Goal: Information Seeking & Learning: Learn about a topic

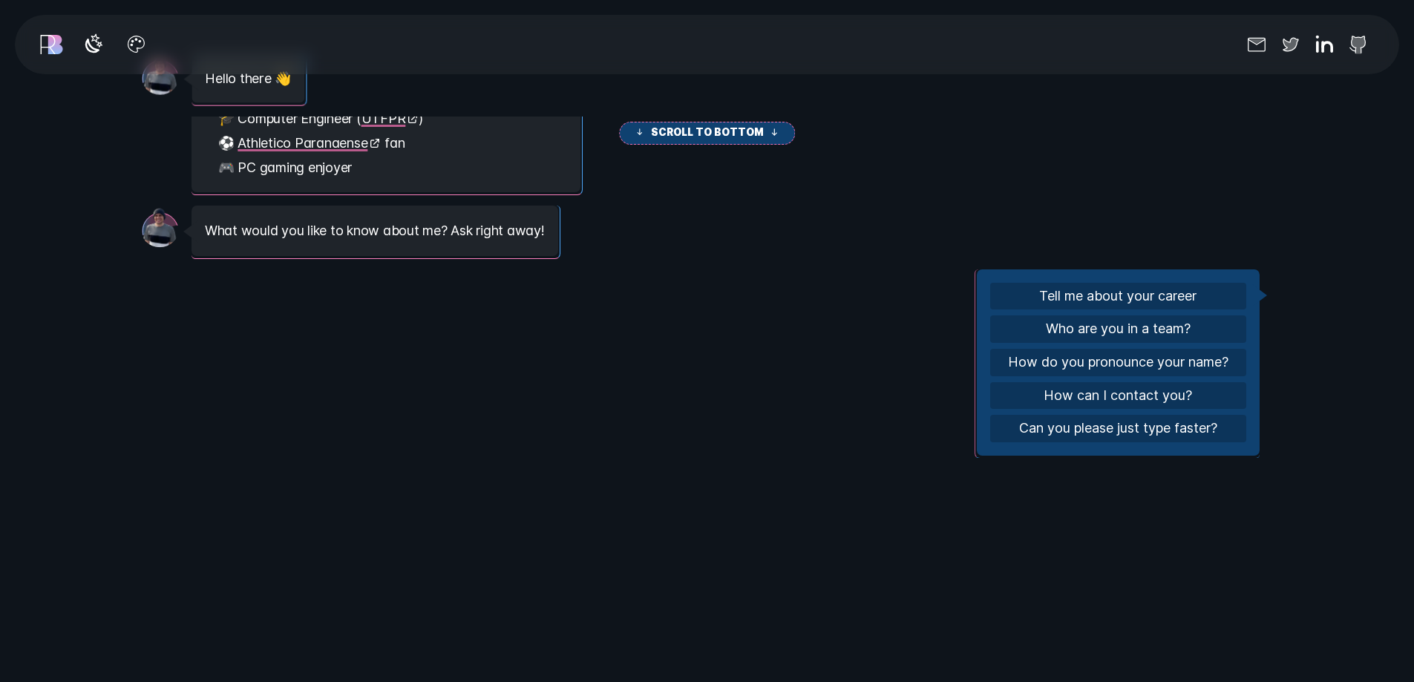
scroll to position [94, 0]
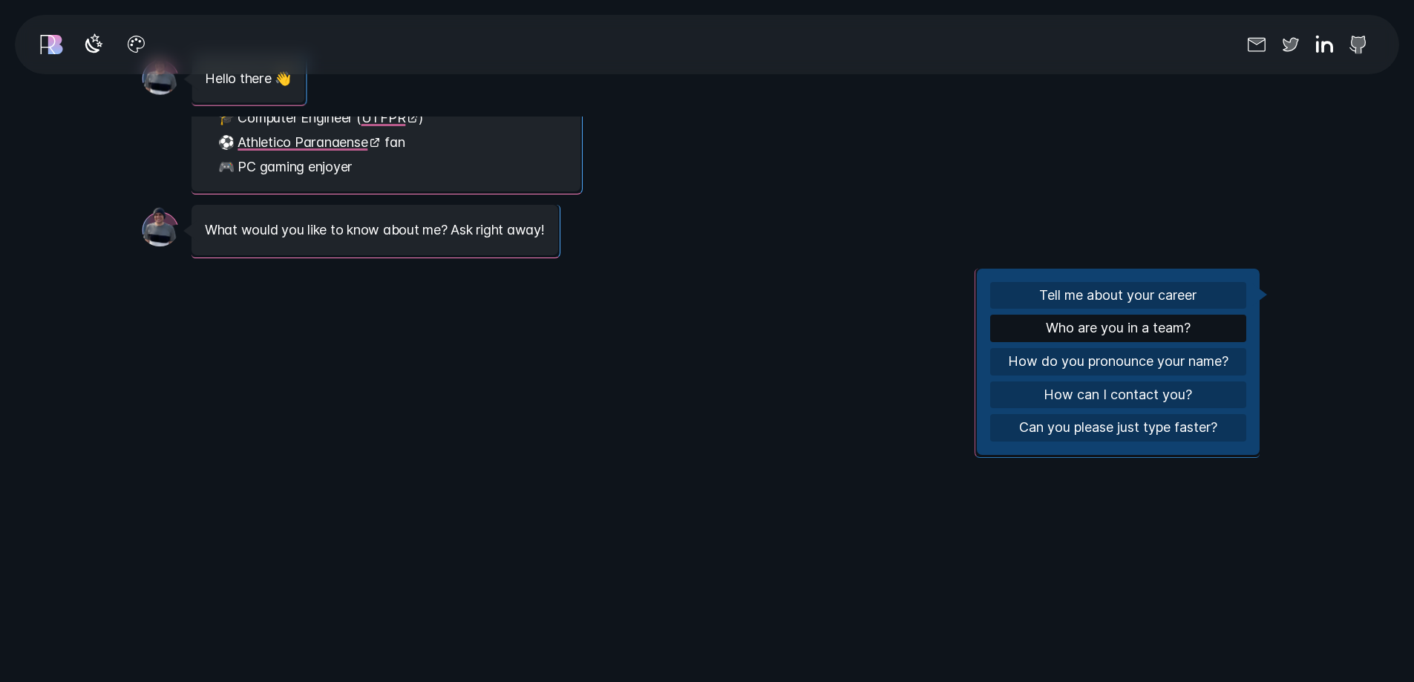
click at [1153, 324] on button "Who are you in a team?" at bounding box center [1118, 328] width 256 height 27
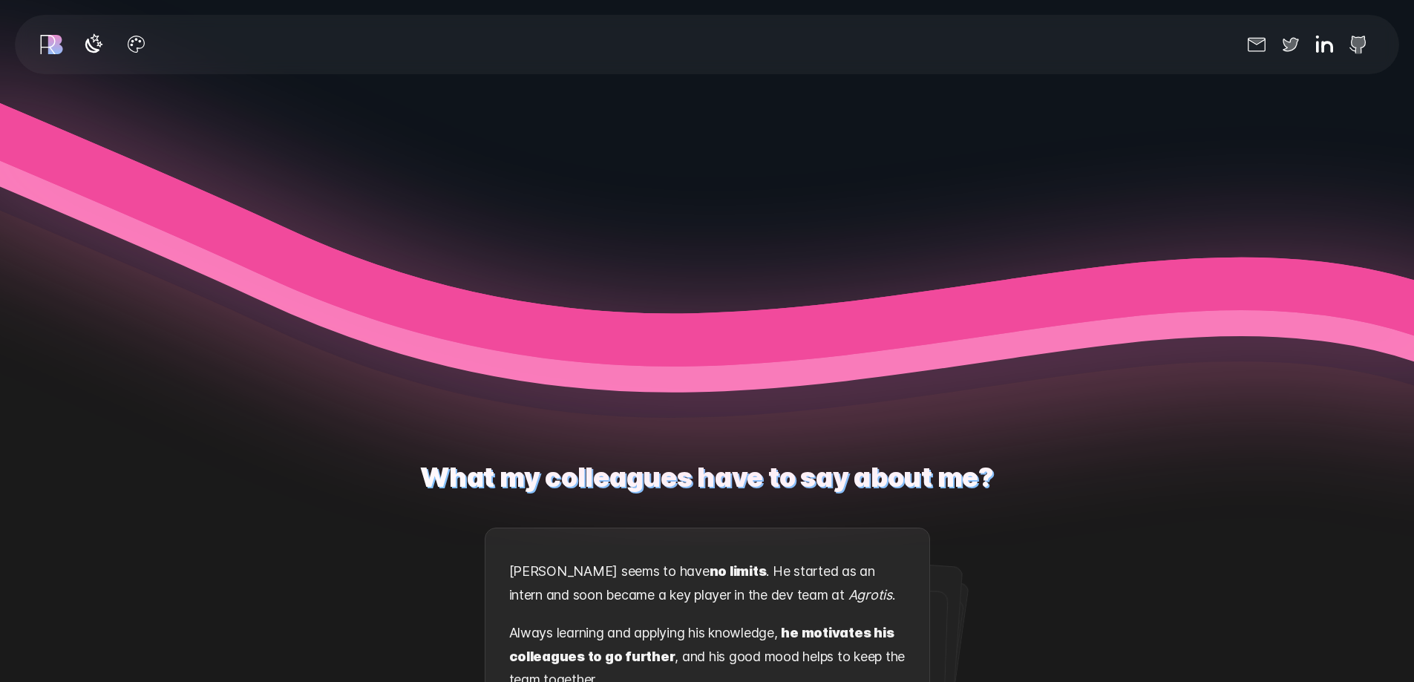
scroll to position [2450, 0]
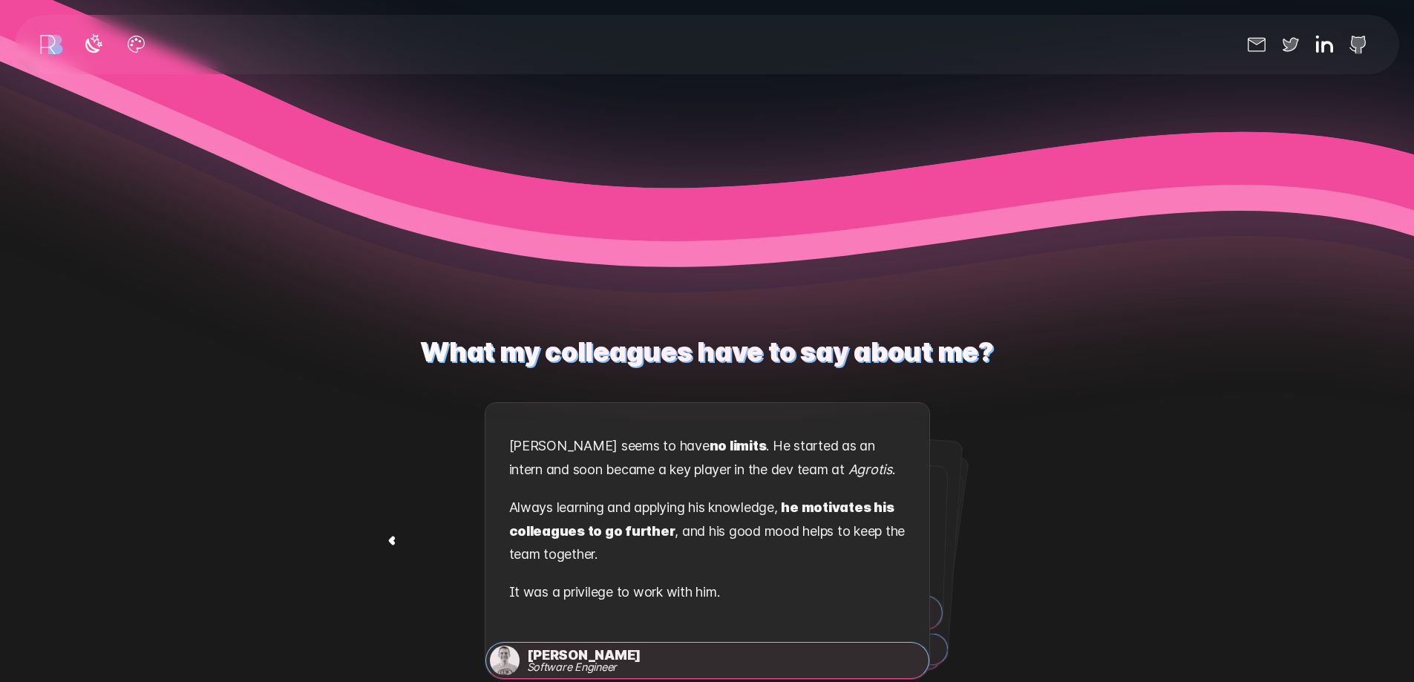
scroll to position [2598, 0]
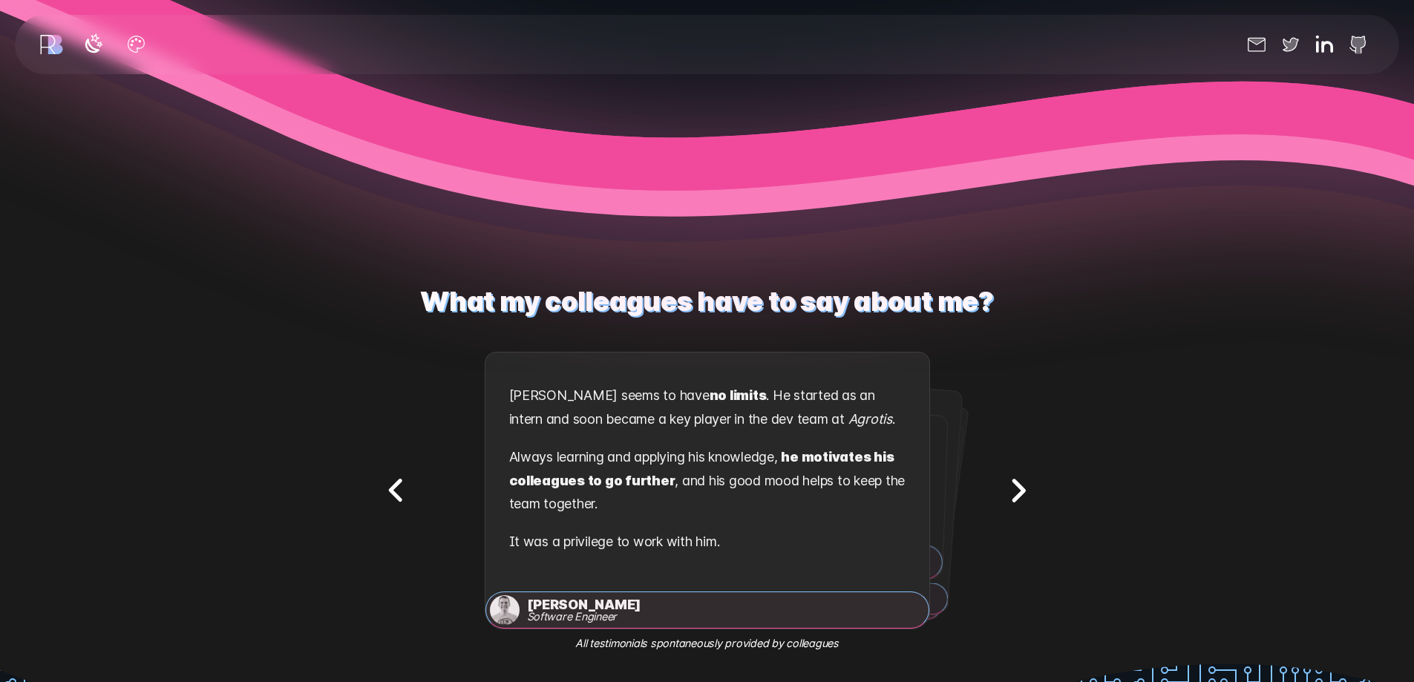
click at [1022, 488] on icon "Next testimonial" at bounding box center [1019, 490] width 10 height 19
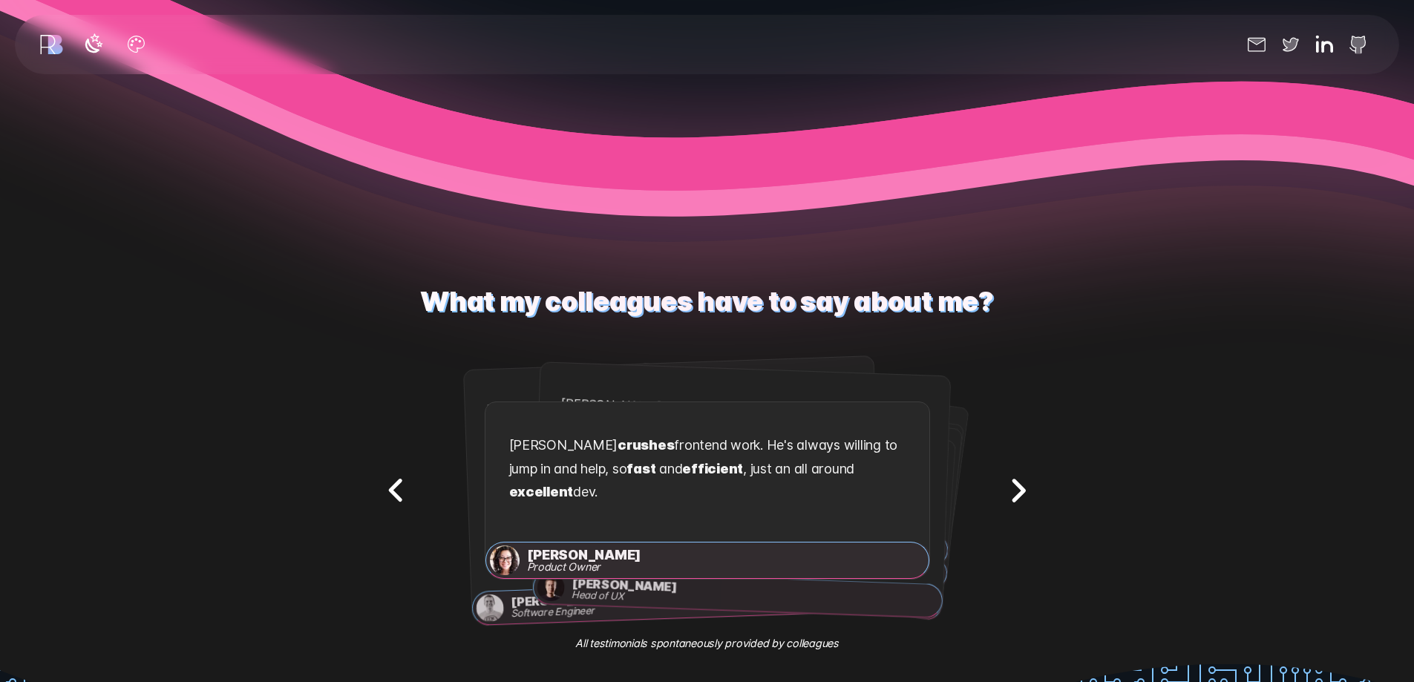
click at [1023, 487] on icon "Next testimonial" at bounding box center [1019, 490] width 10 height 19
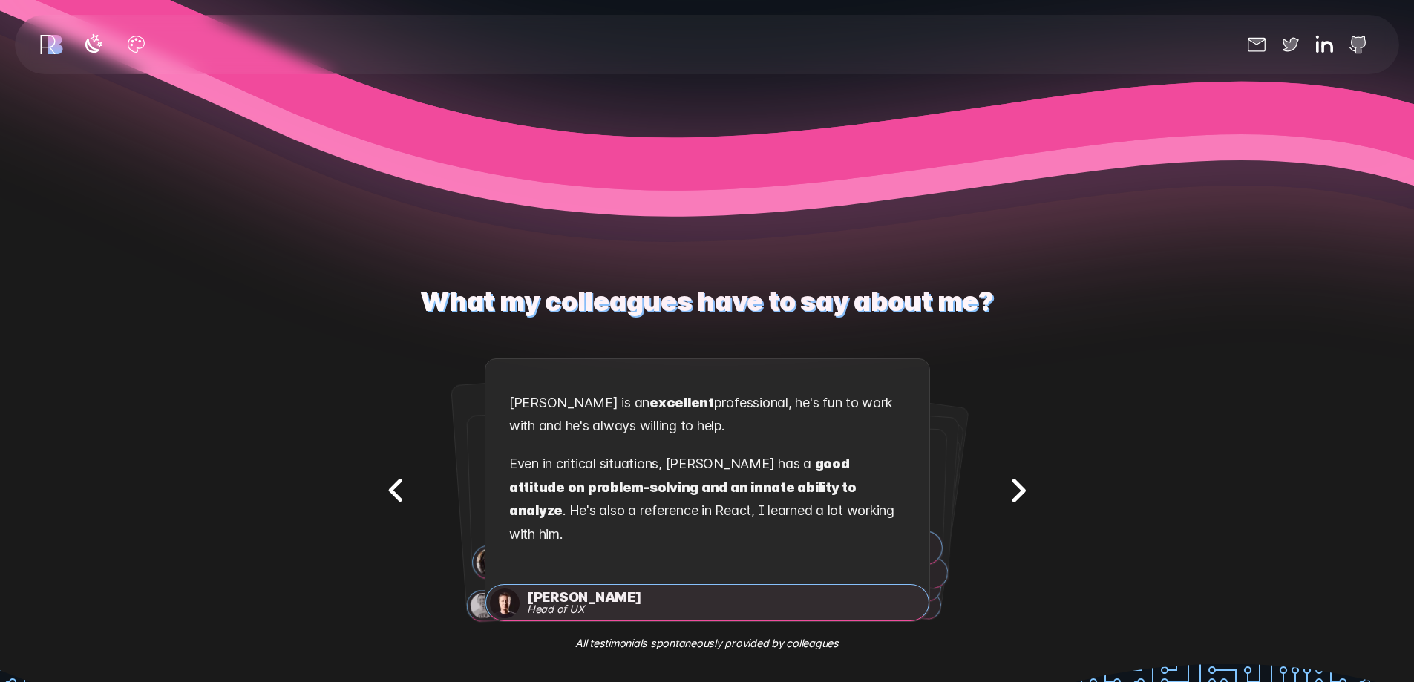
click at [1024, 486] on icon "Next testimonial" at bounding box center [1019, 490] width 10 height 19
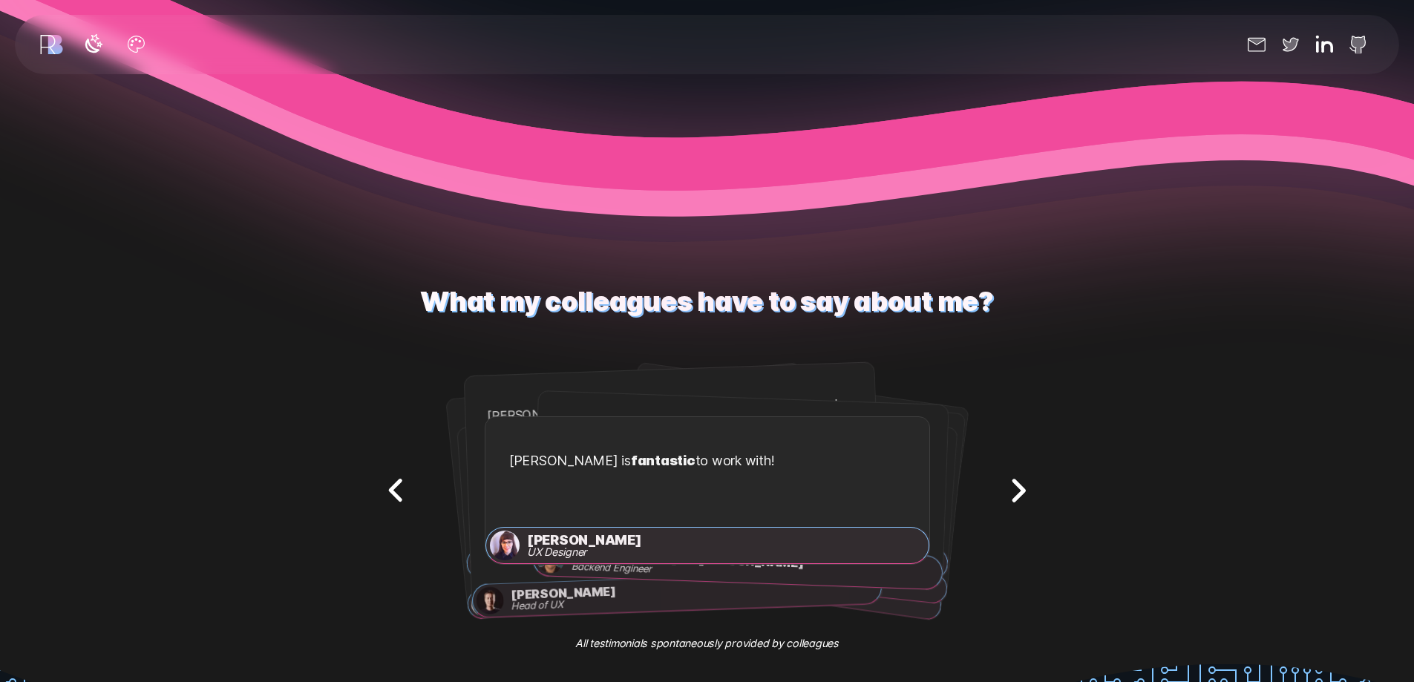
click at [1024, 486] on icon "Next testimonial" at bounding box center [1019, 490] width 10 height 19
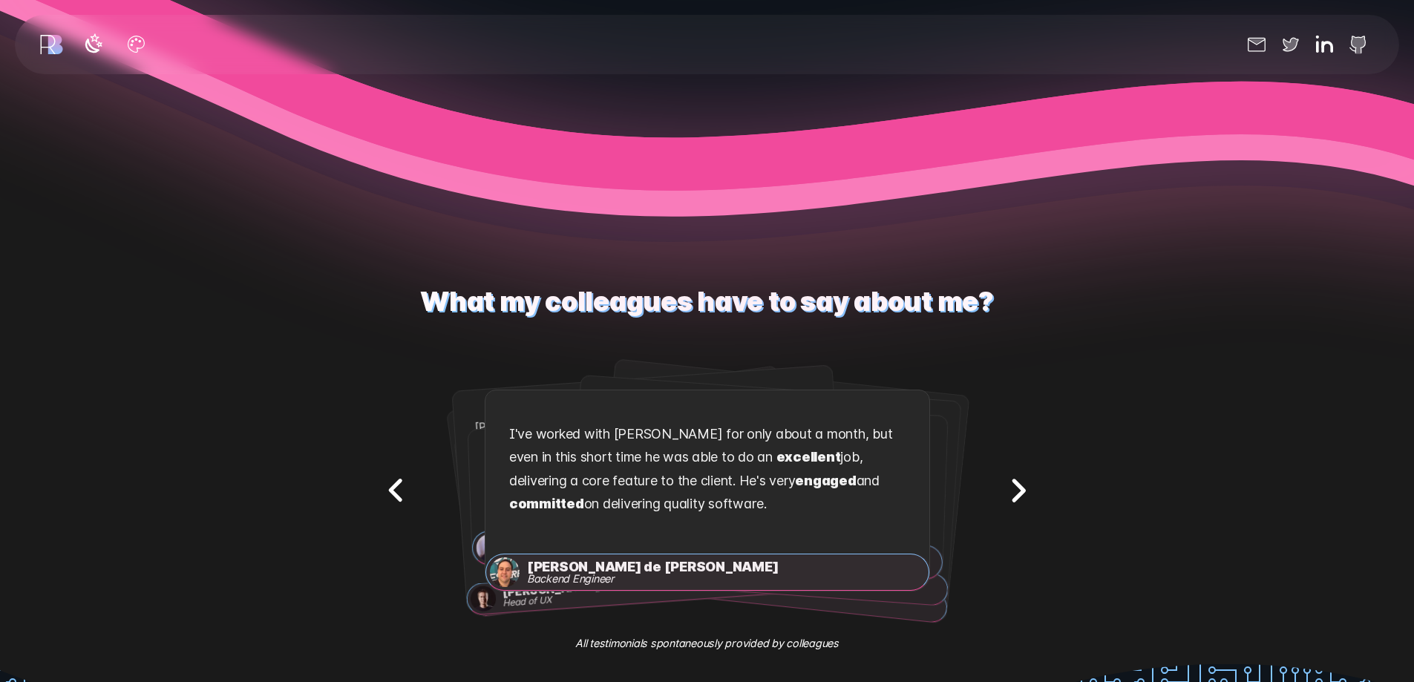
click at [1024, 486] on icon "Next testimonial" at bounding box center [1019, 490] width 10 height 19
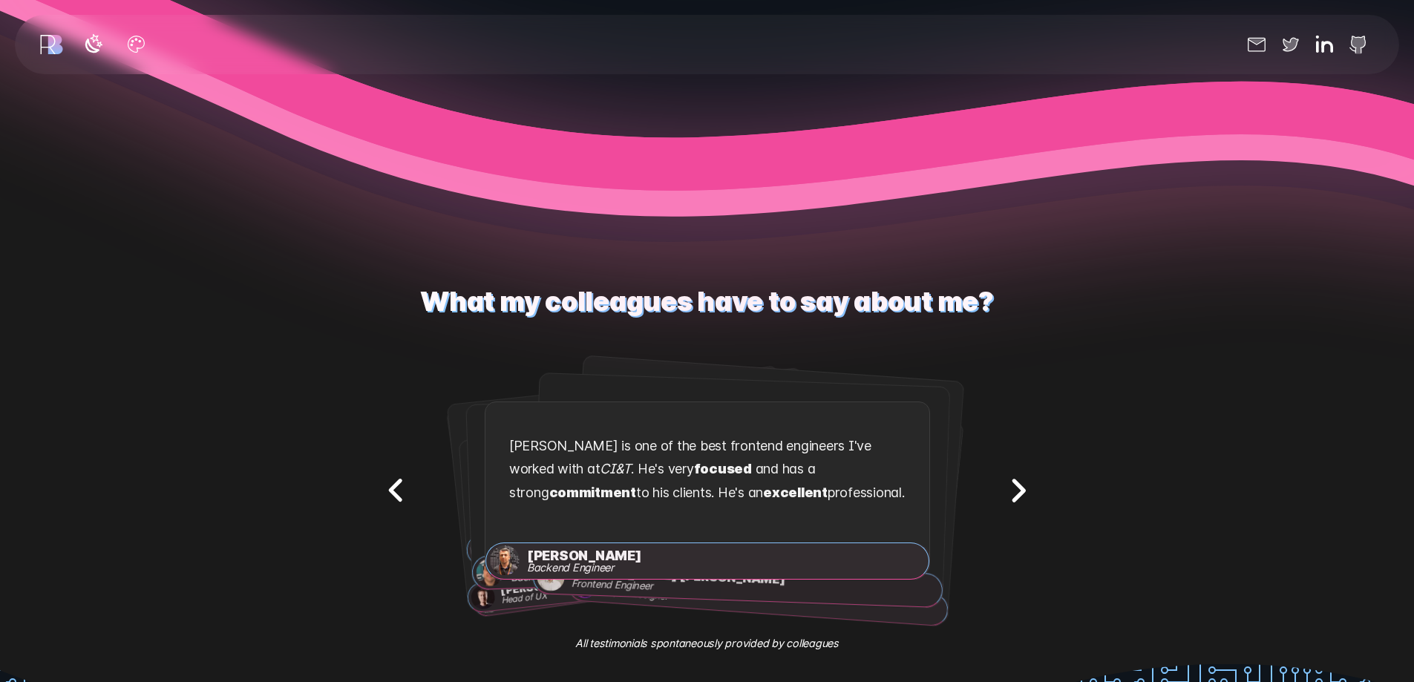
click at [1024, 486] on icon "Next testimonial" at bounding box center [1019, 490] width 10 height 19
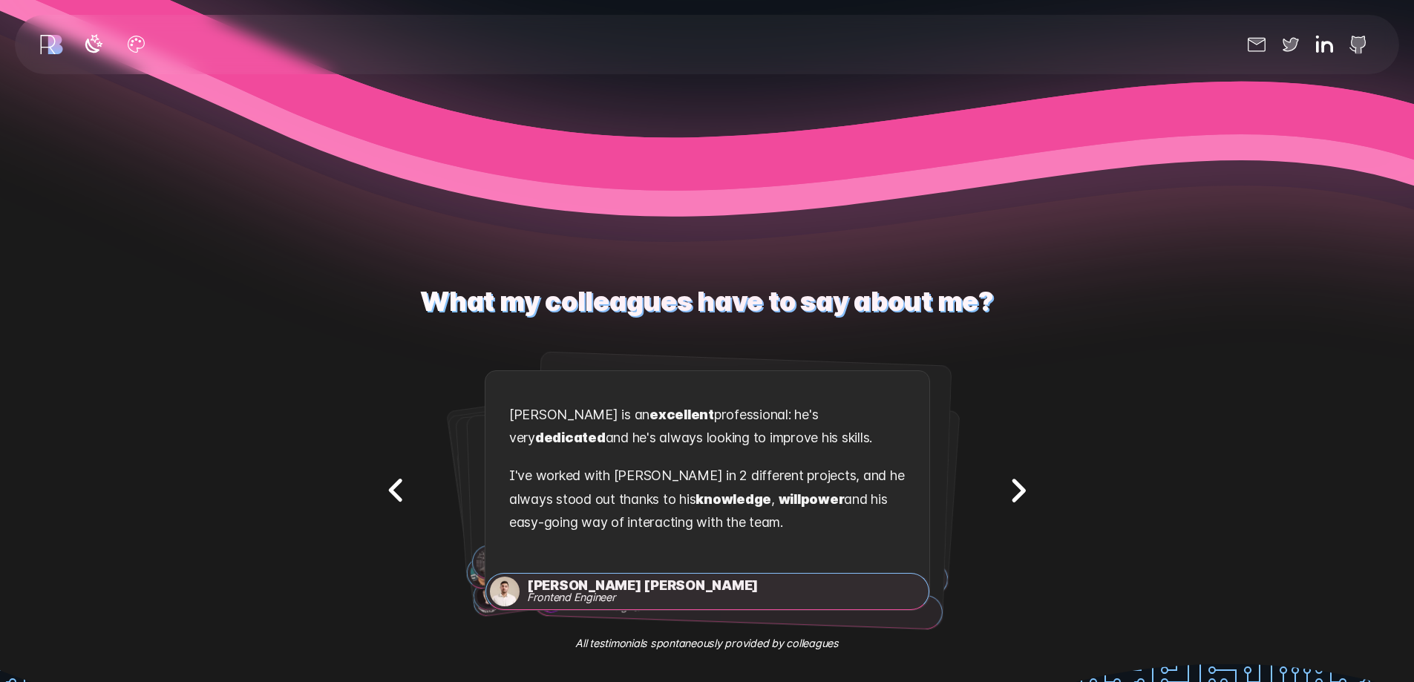
click at [1024, 486] on icon "Next testimonial" at bounding box center [1019, 490] width 10 height 19
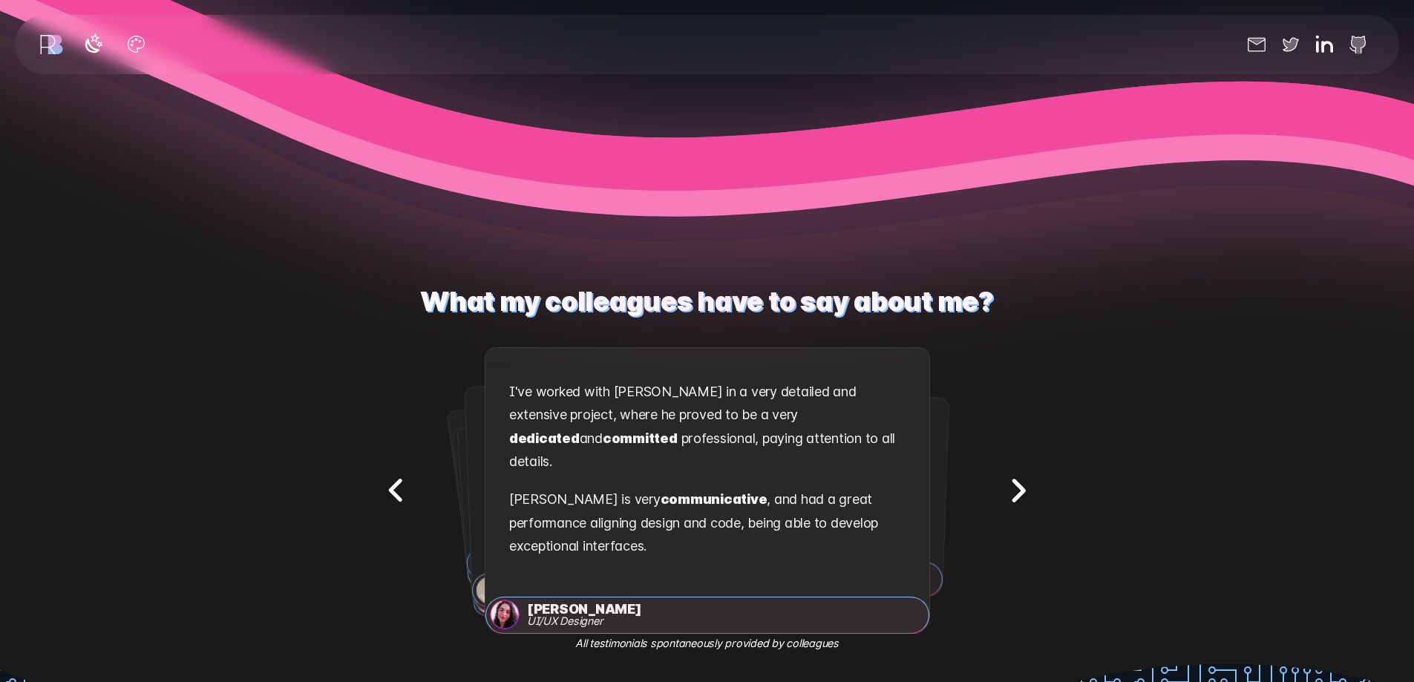
click at [1024, 486] on icon "Next testimonial" at bounding box center [1019, 490] width 10 height 19
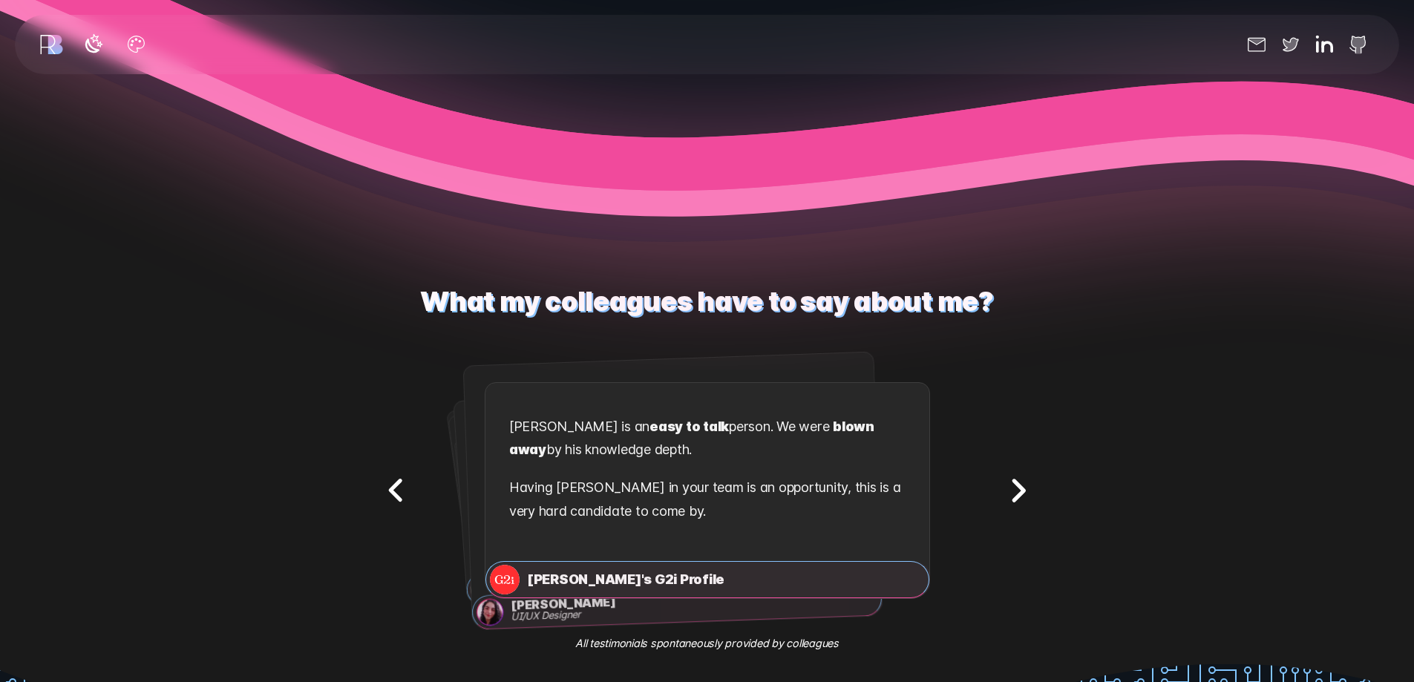
click at [1024, 486] on icon "Next testimonial" at bounding box center [1019, 490] width 10 height 19
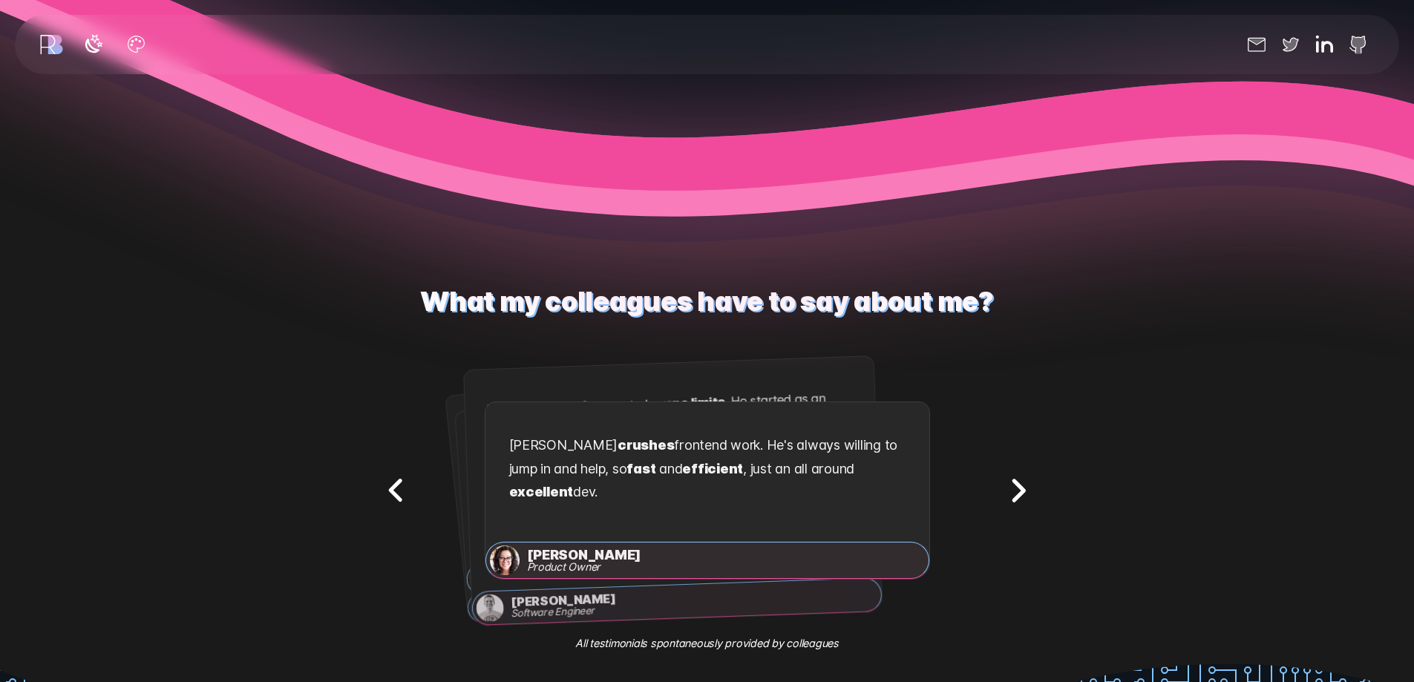
click at [1024, 486] on icon "Next testimonial" at bounding box center [1019, 490] width 10 height 19
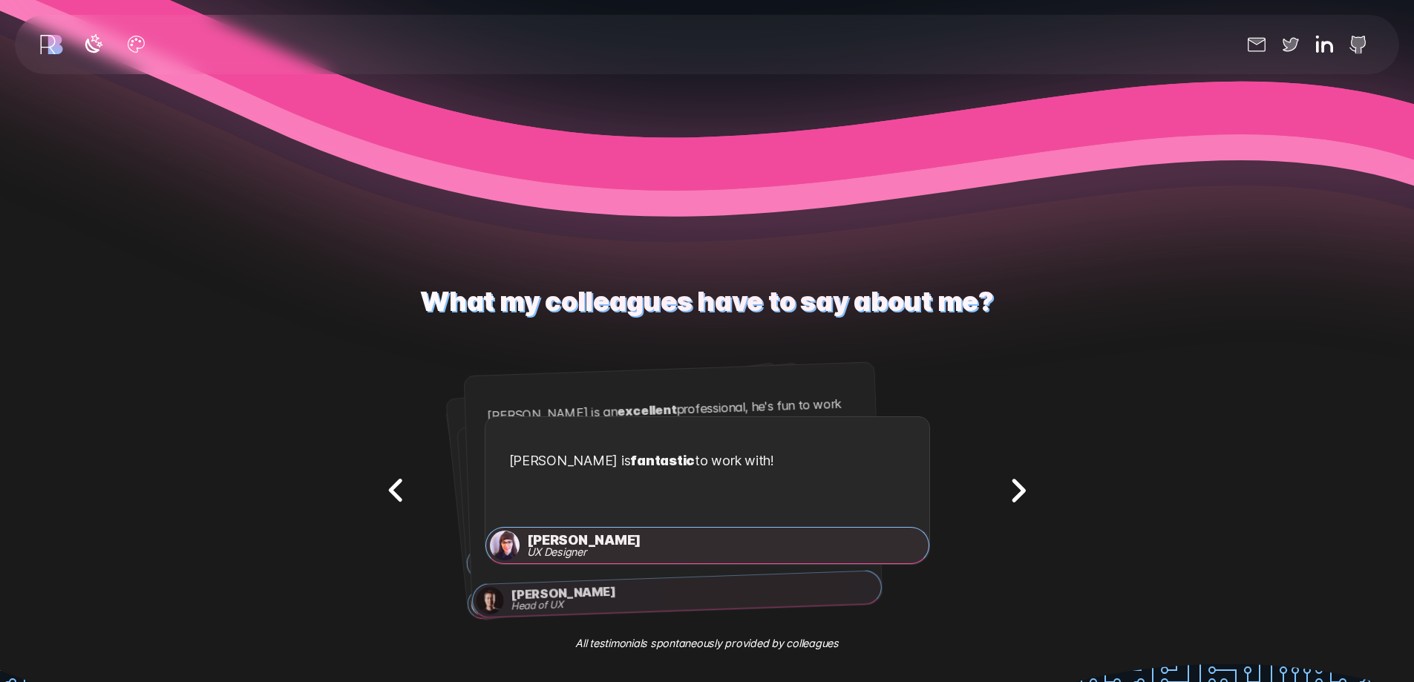
click at [1024, 486] on icon "Next testimonial" at bounding box center [1019, 490] width 10 height 19
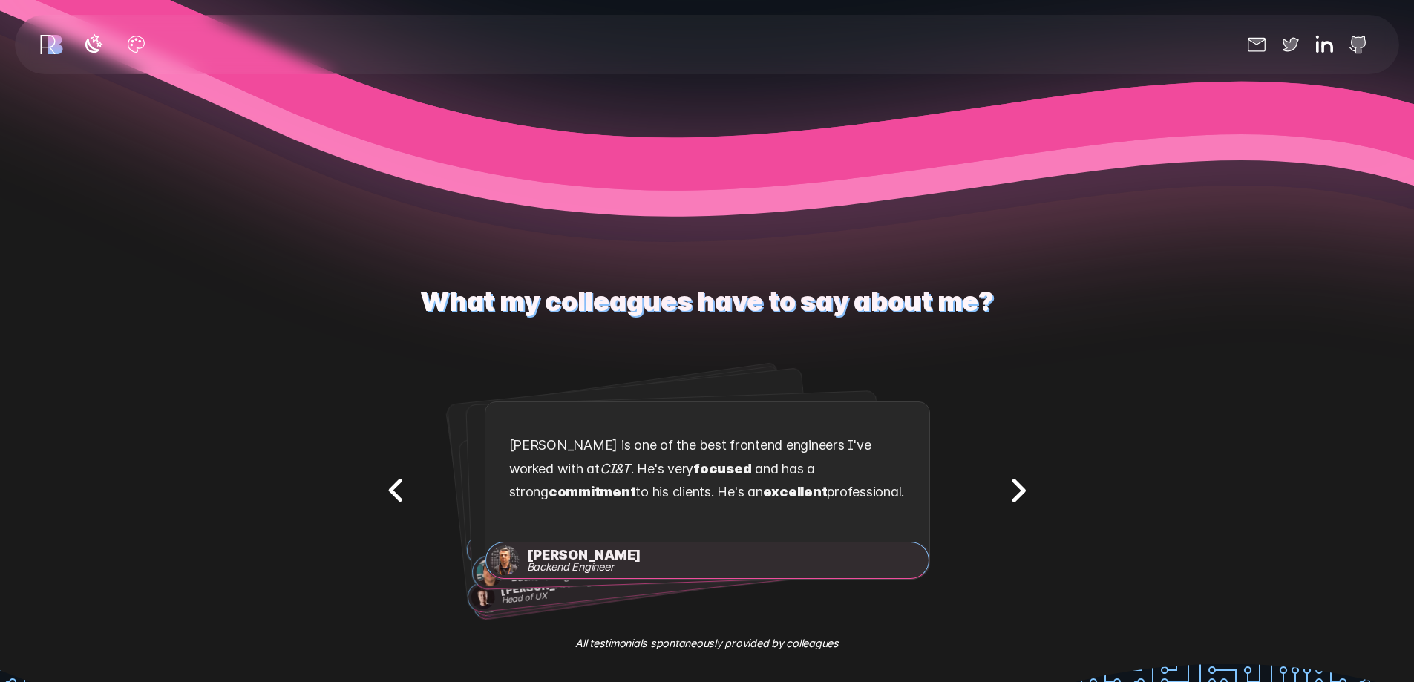
click at [1024, 486] on icon "Next testimonial" at bounding box center [1019, 490] width 10 height 19
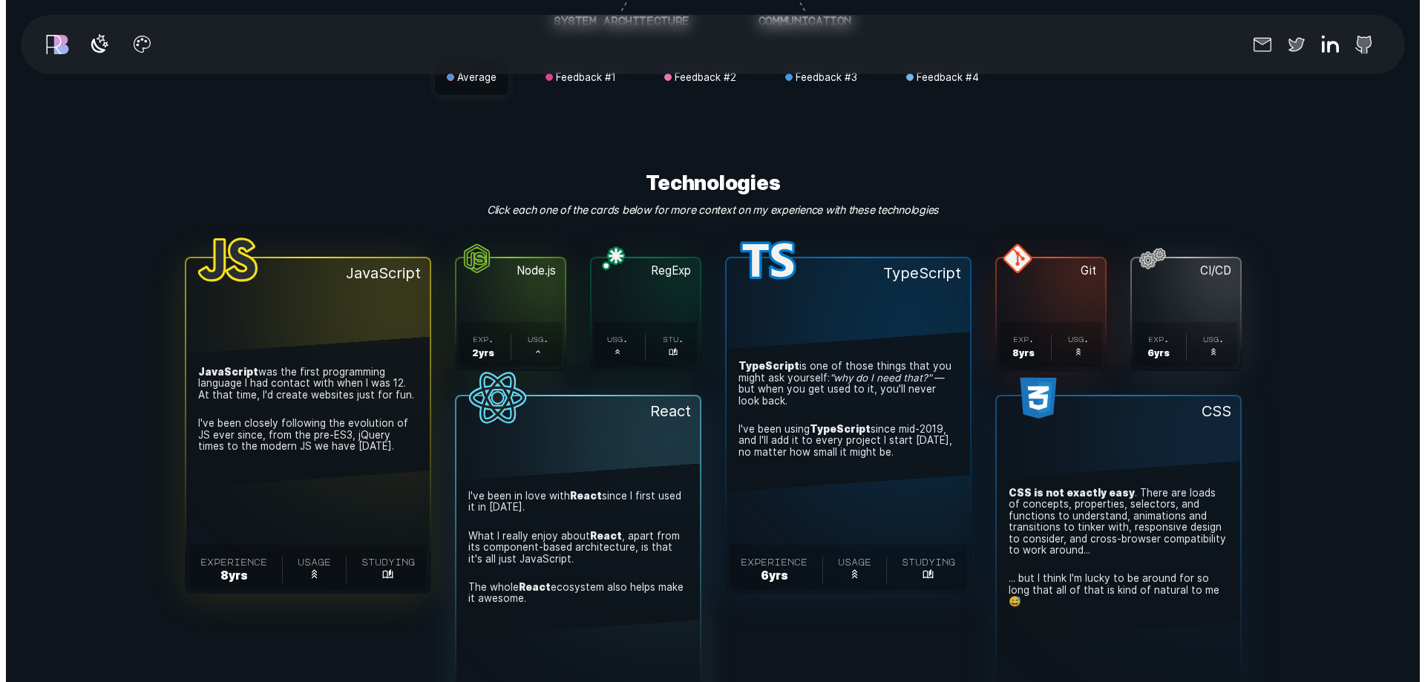
scroll to position [4751, 0]
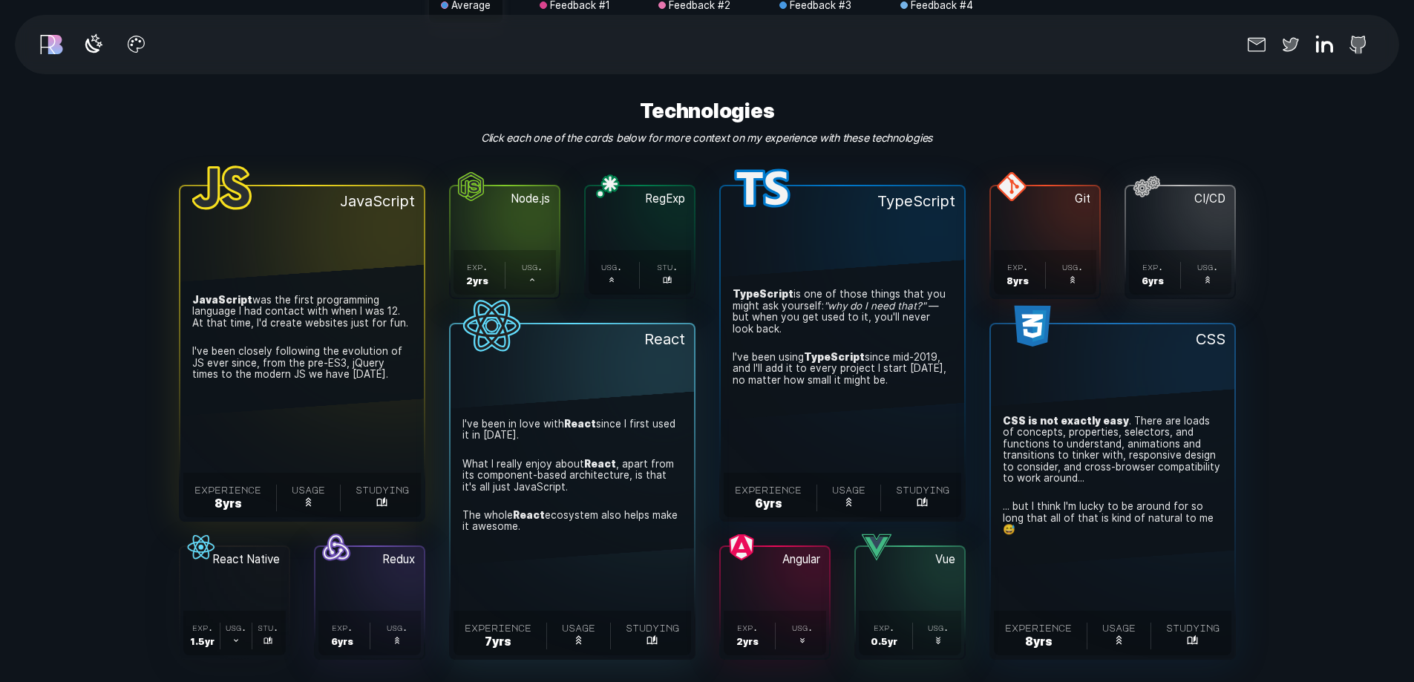
click at [509, 222] on button "Node.js . exp. 2 yr s . usg. ." at bounding box center [505, 241] width 108 height 111
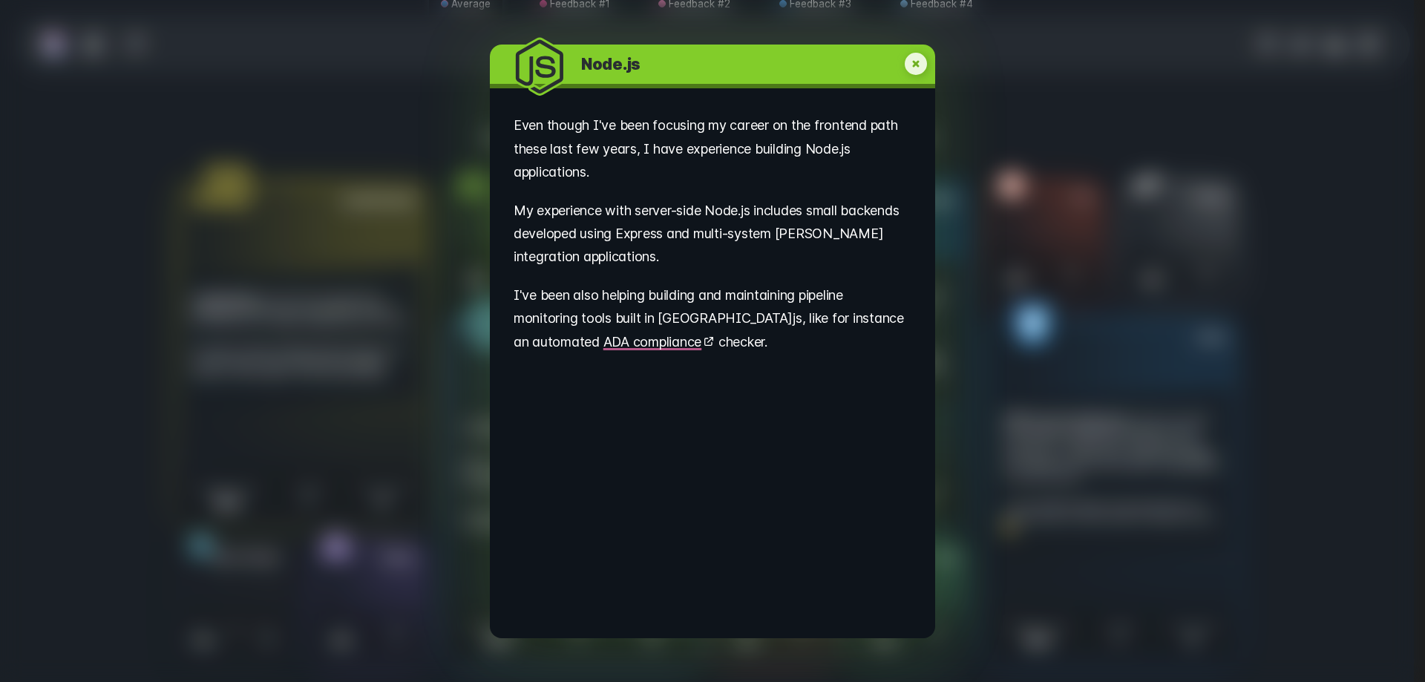
click at [920, 58] on icon "My experience with Node.js" at bounding box center [916, 64] width 22 height 22
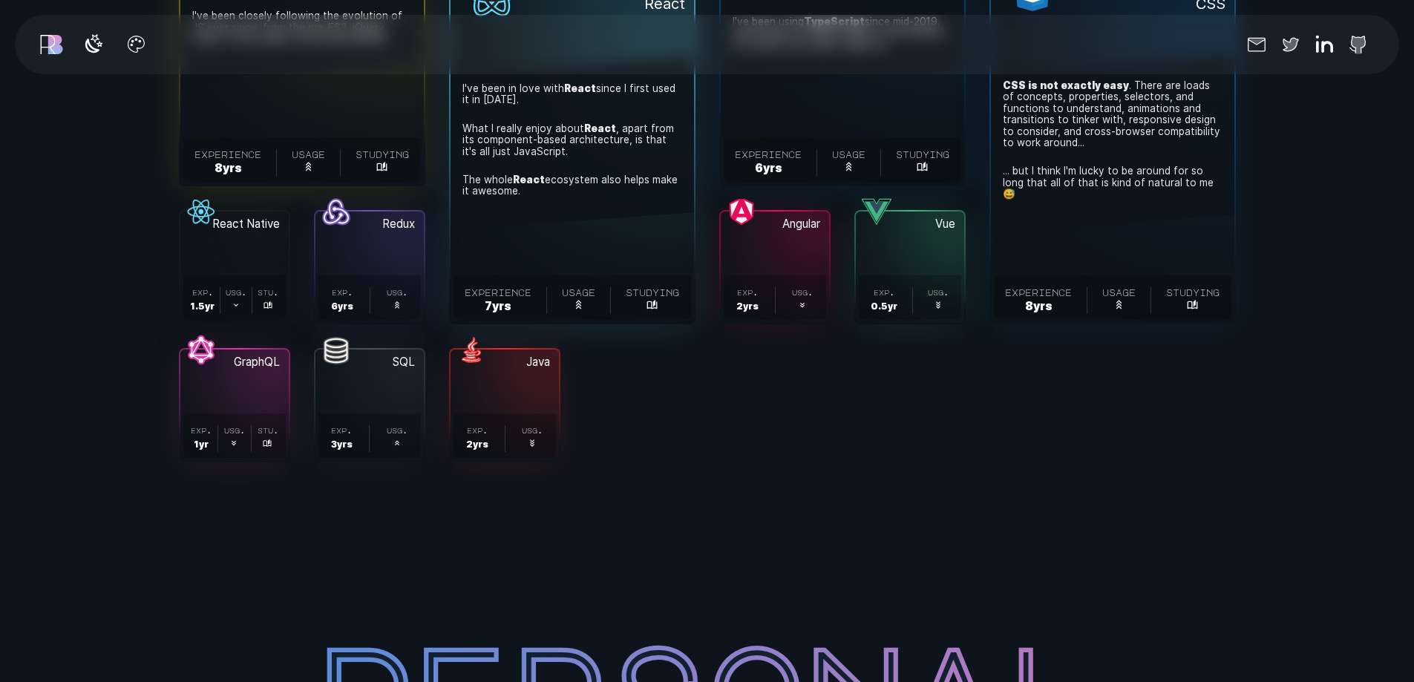
scroll to position [5087, 0]
click at [905, 242] on button "Vue . exp. 0.5 yr . usg. ." at bounding box center [910, 266] width 108 height 111
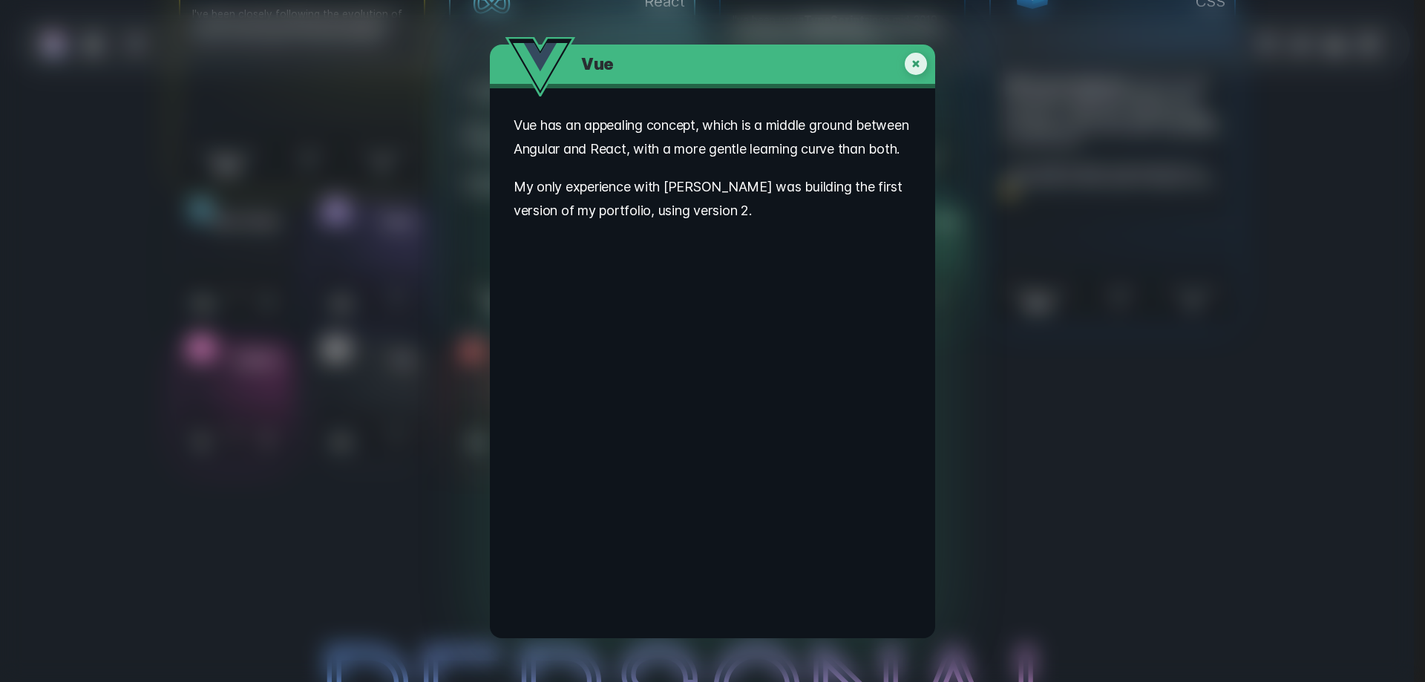
click at [1050, 315] on div "Vue . Vue has an appealing concept, which is a middle ground between Angular an…" at bounding box center [712, 341] width 1425 height 682
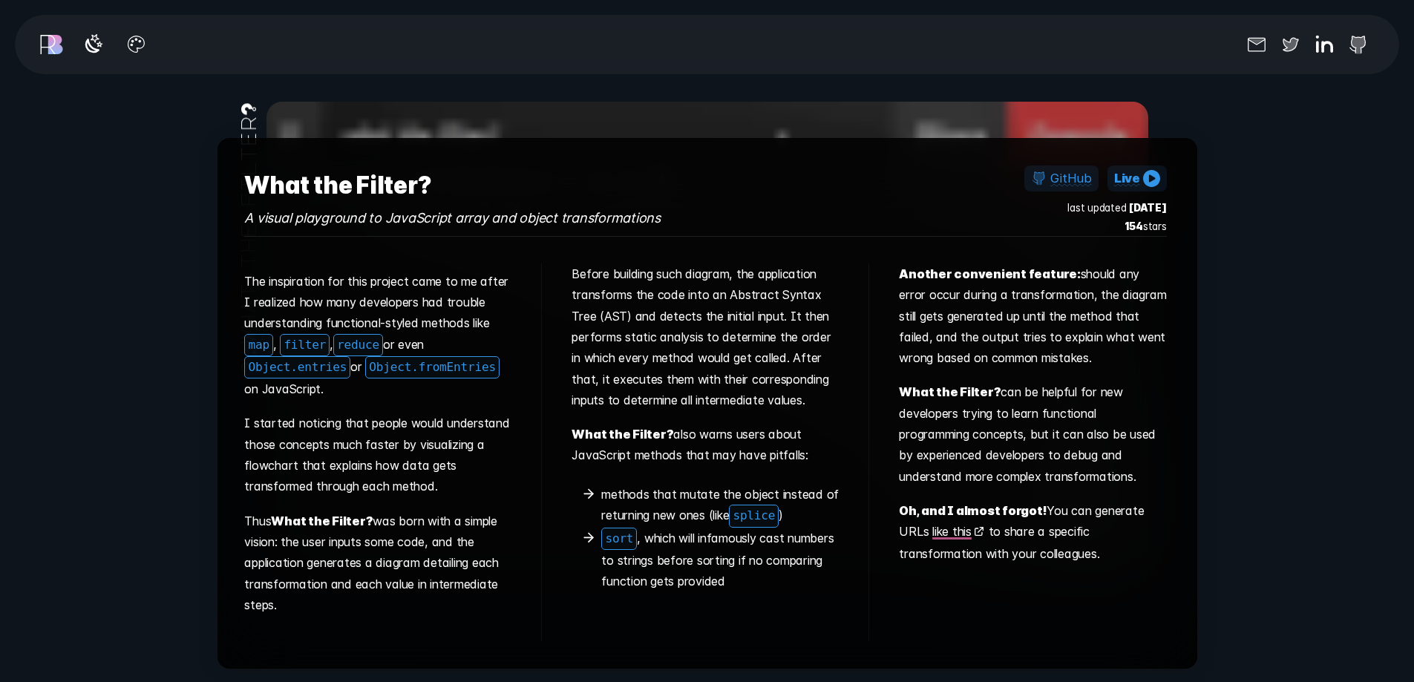
scroll to position [7536, 0]
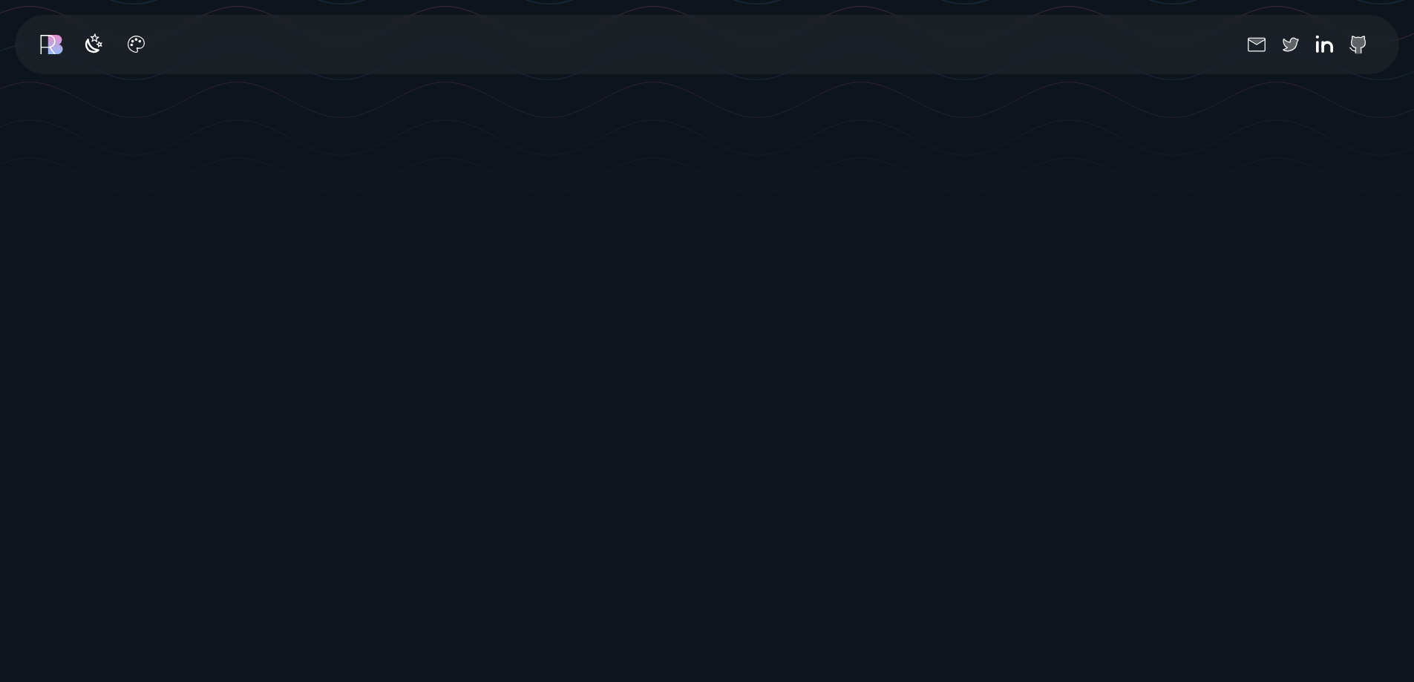
scroll to position [417, 0]
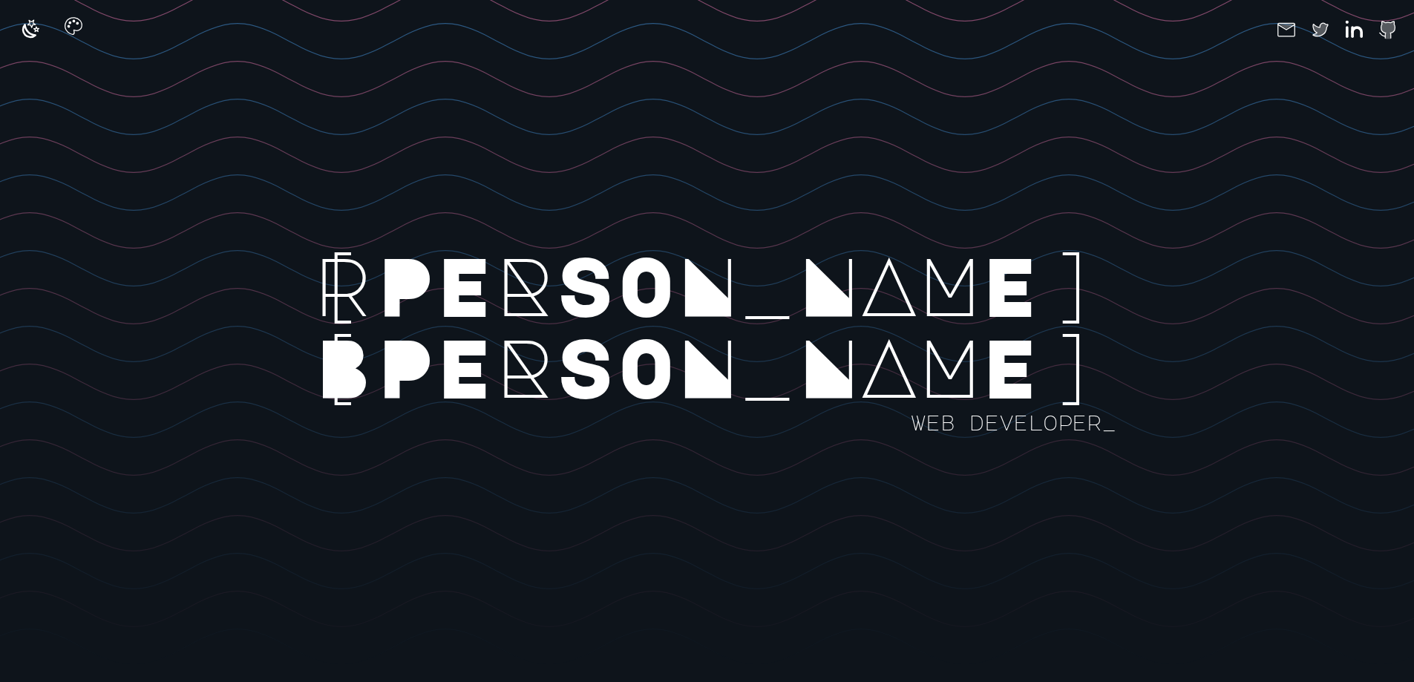
click at [76, 27] on icon "button" at bounding box center [73, 26] width 24 height 24
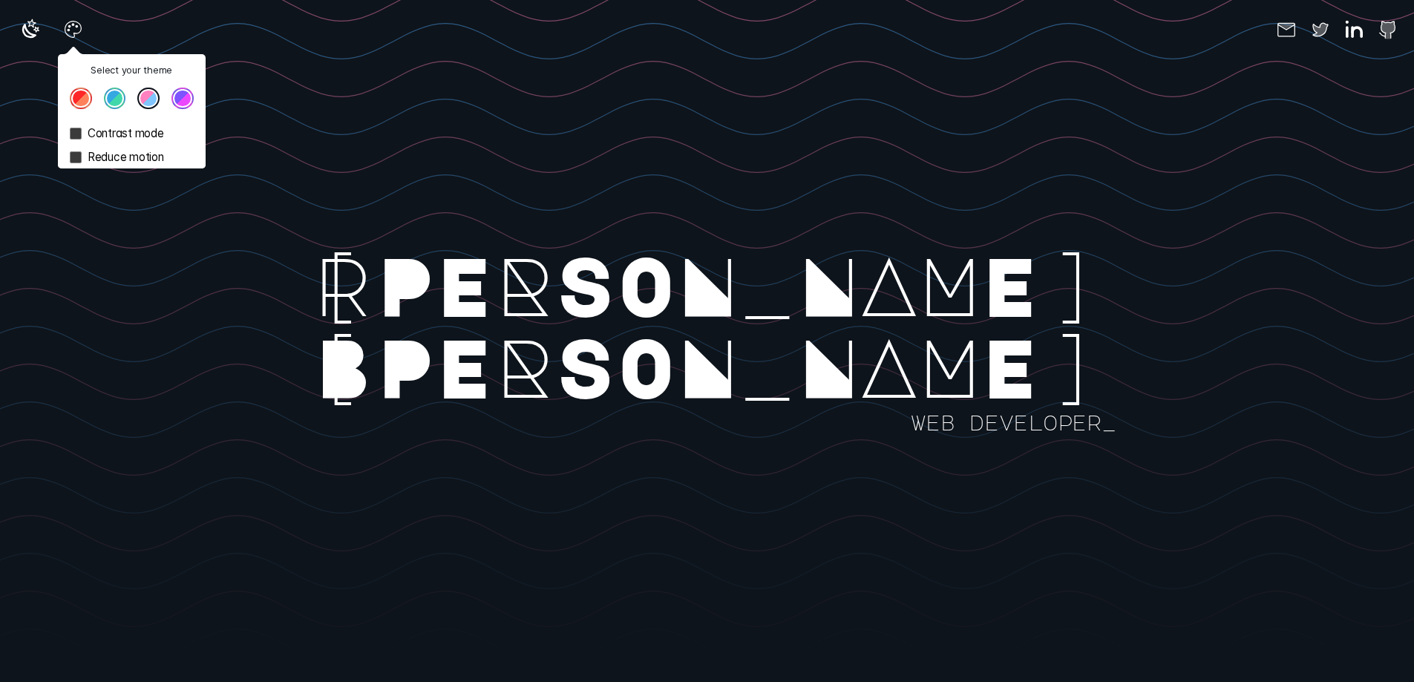
click at [119, 107] on button "Theme color select popover" at bounding box center [115, 99] width 22 height 22
click at [327, 94] on rect at bounding box center [922, 364] width 1845 height 682
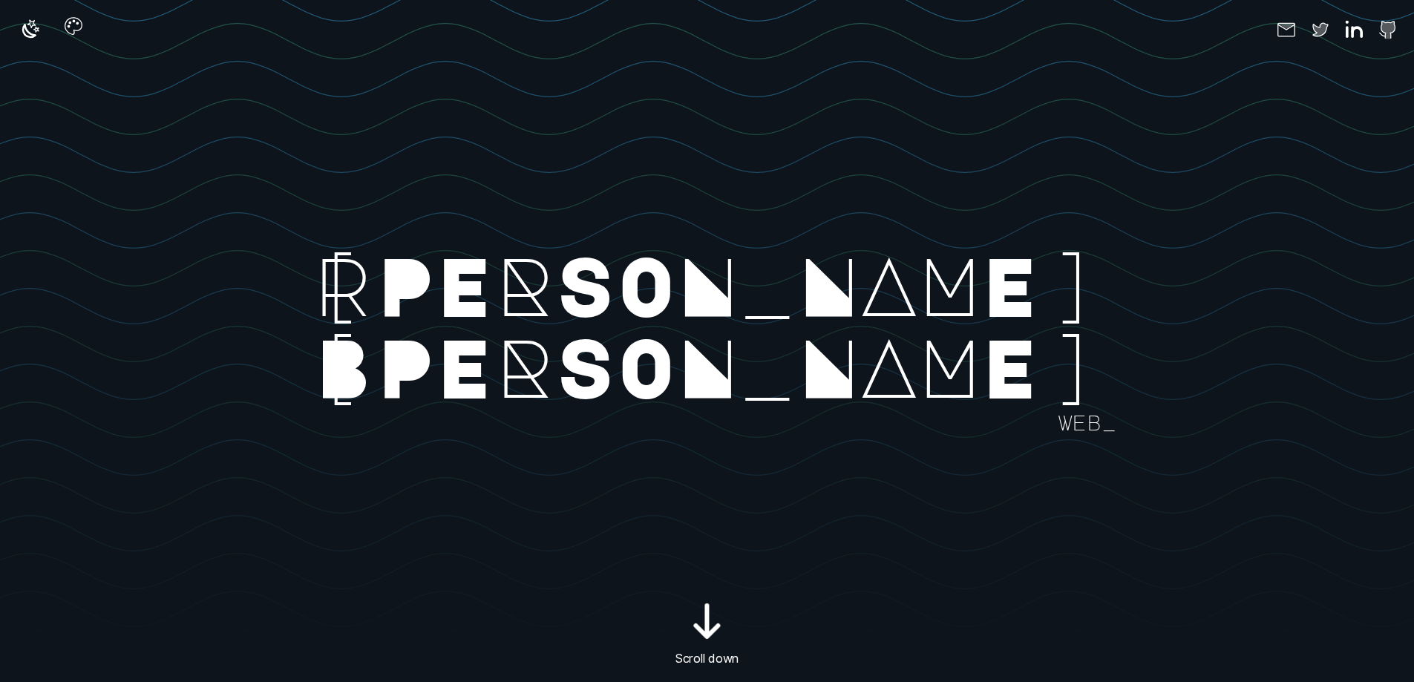
click at [71, 27] on icon "button" at bounding box center [73, 26] width 24 height 24
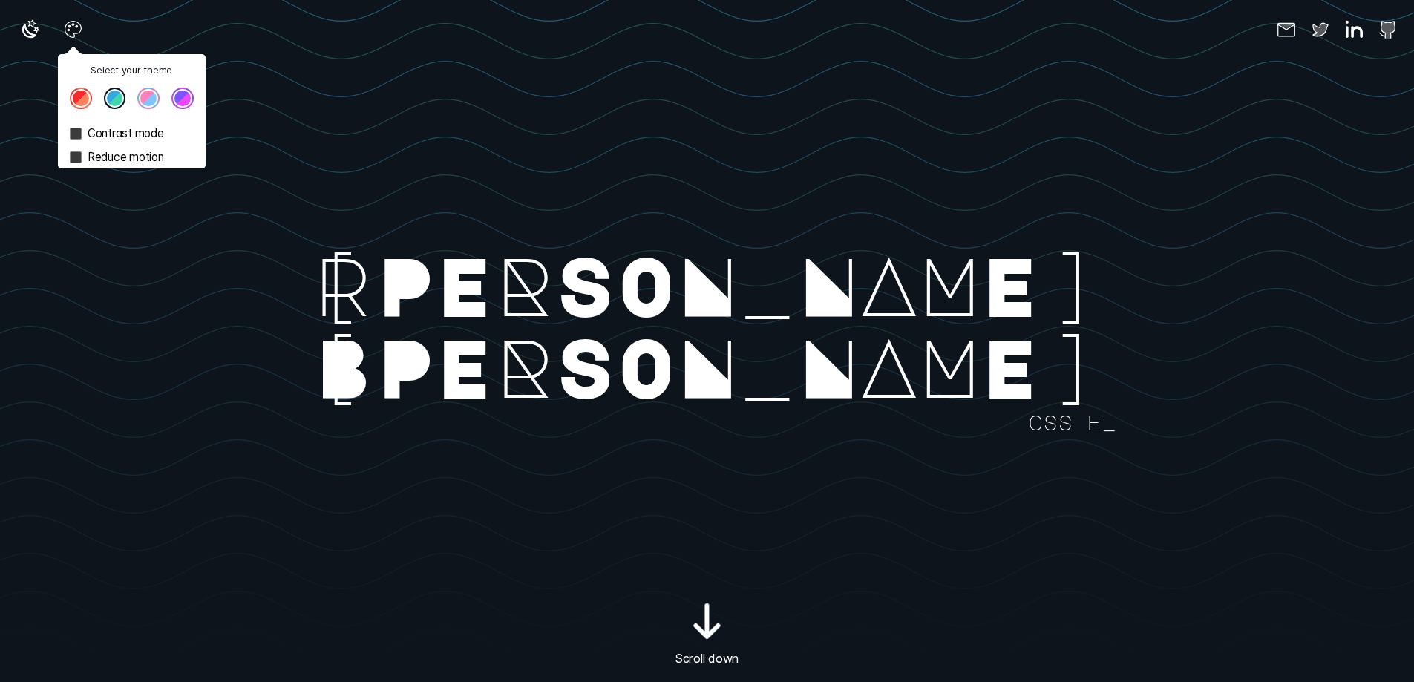
click at [177, 94] on button "Theme color select popover" at bounding box center [182, 99] width 22 height 22
click at [80, 99] on button "Theme color select popover" at bounding box center [81, 99] width 22 height 22
click at [128, 139] on label "Contrast mode" at bounding box center [132, 134] width 148 height 24
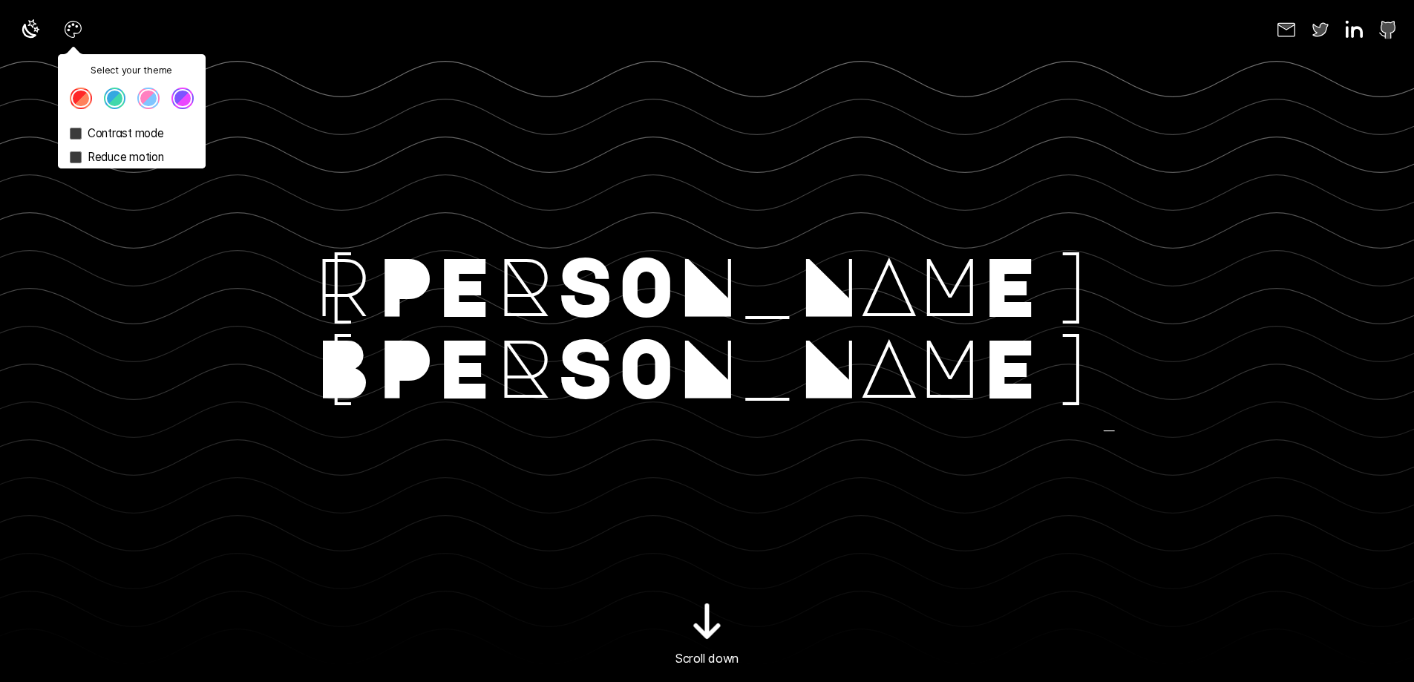
click at [408, 129] on rect at bounding box center [922, 364] width 1845 height 682
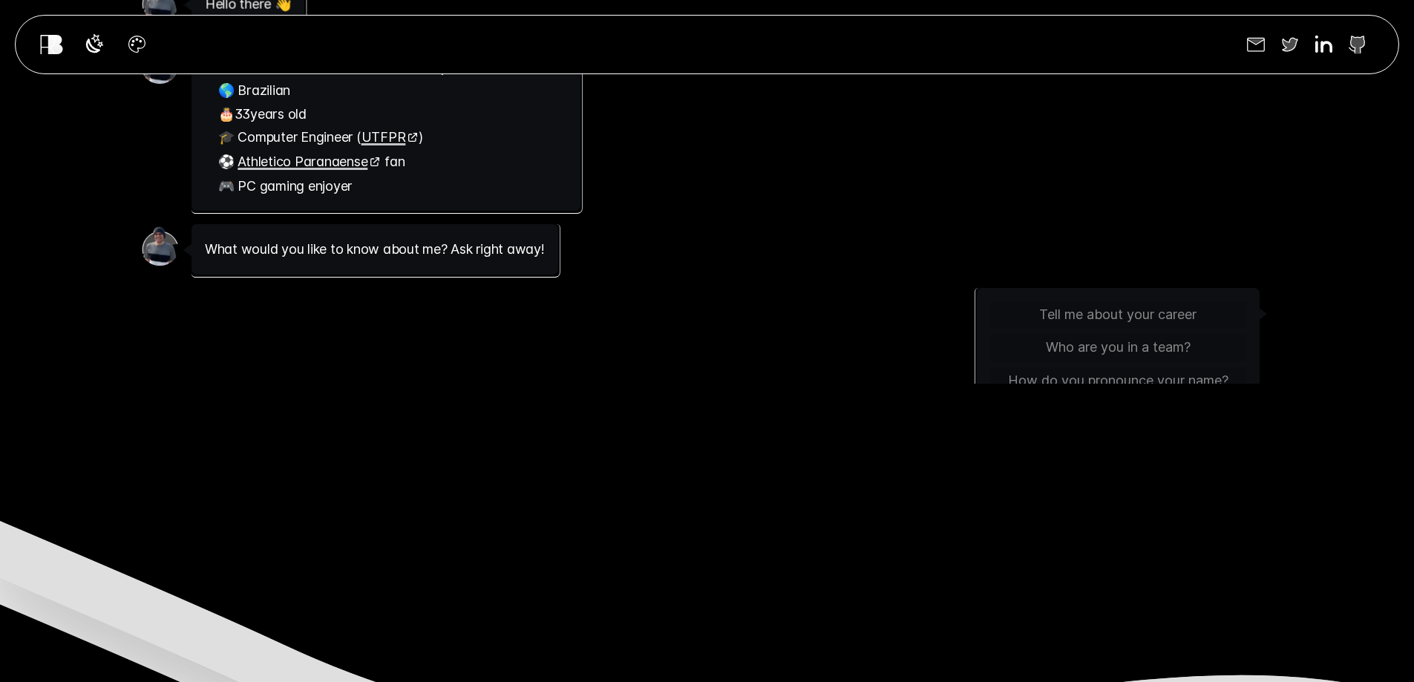
click at [59, 41] on link "B" at bounding box center [55, 44] width 21 height 28
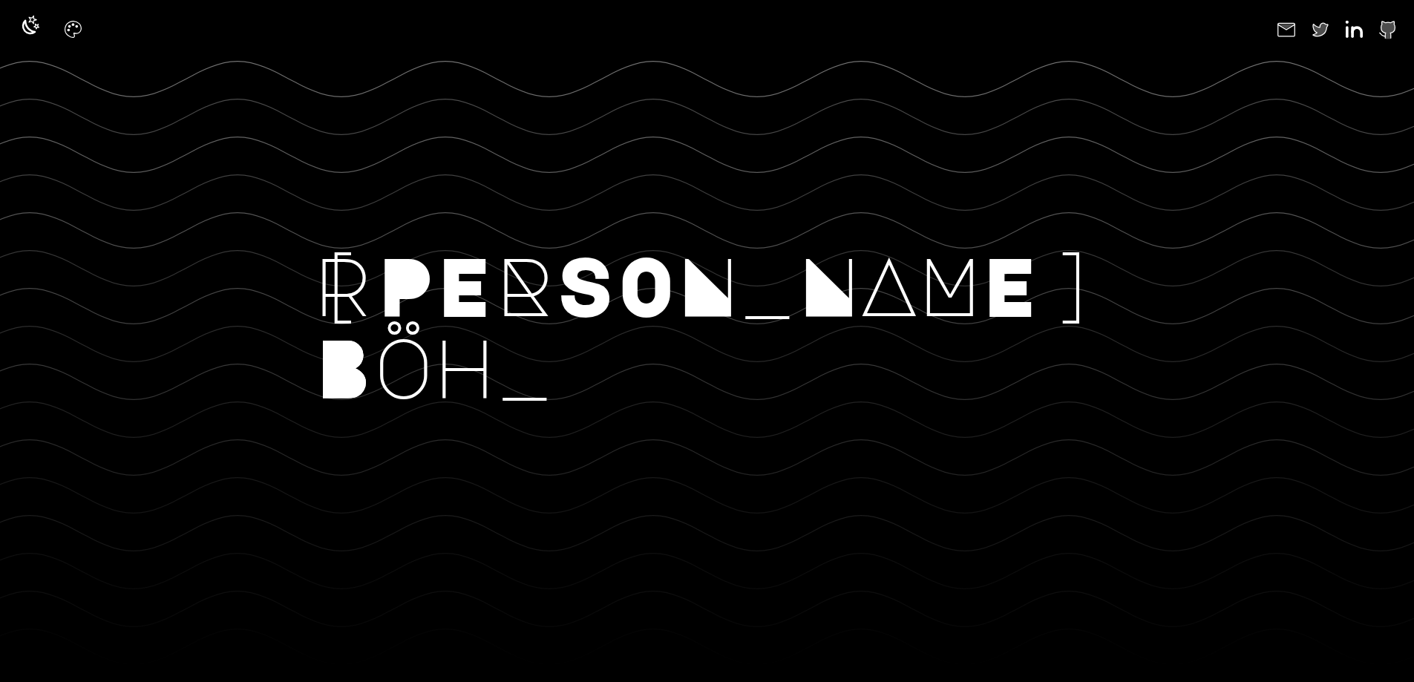
click at [35, 33] on icon "button" at bounding box center [31, 26] width 24 height 24
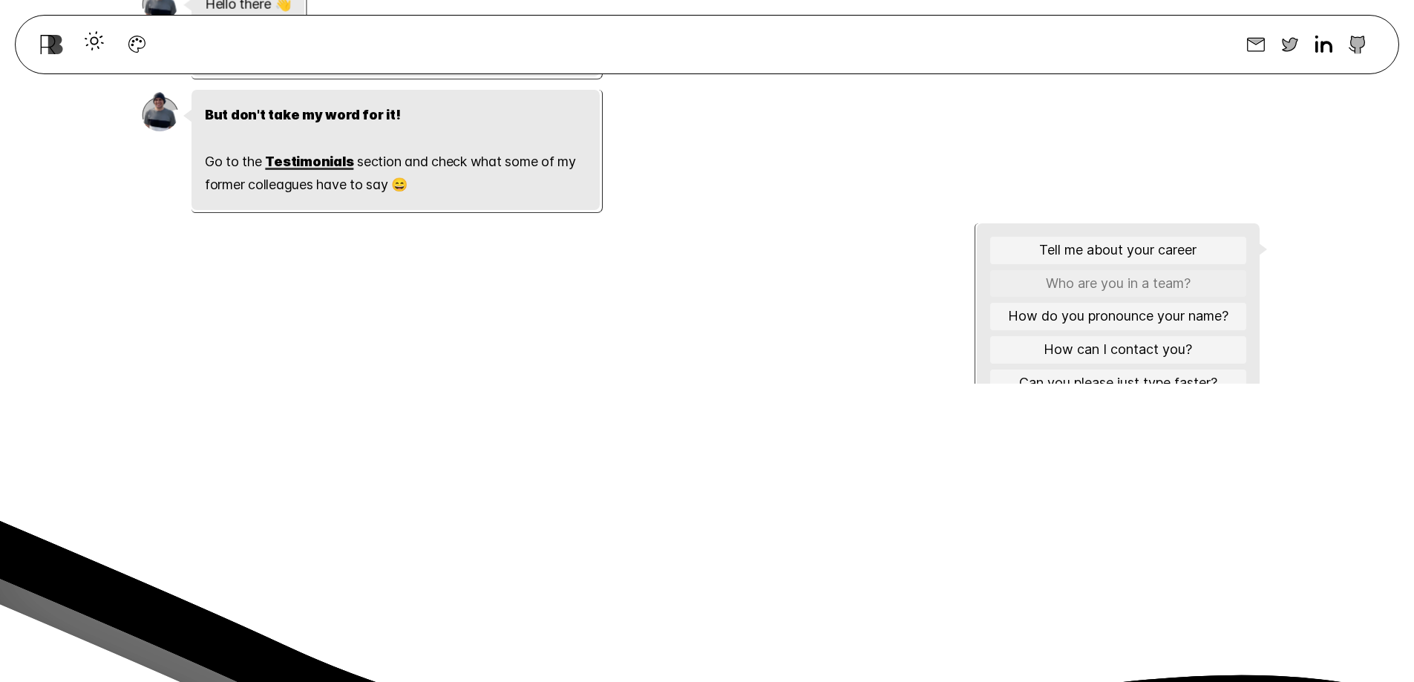
scroll to position [710, 0]
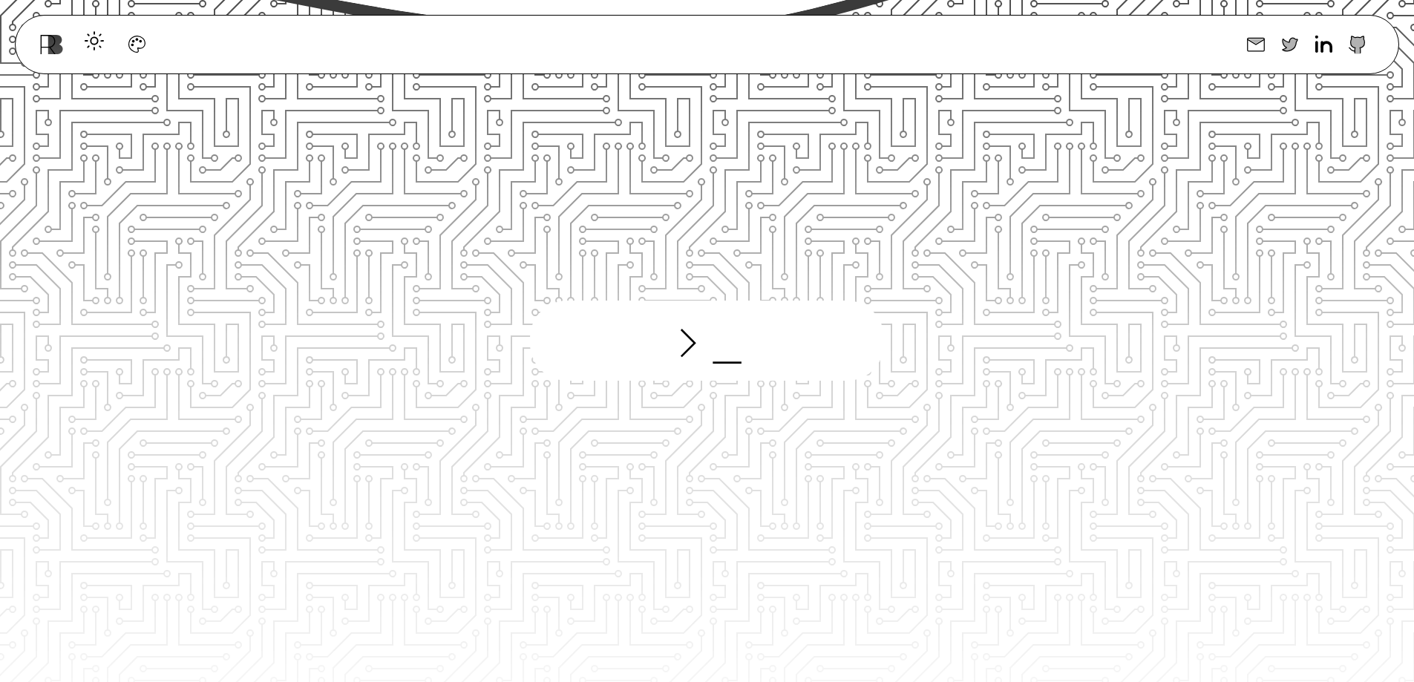
scroll to position [3489, 0]
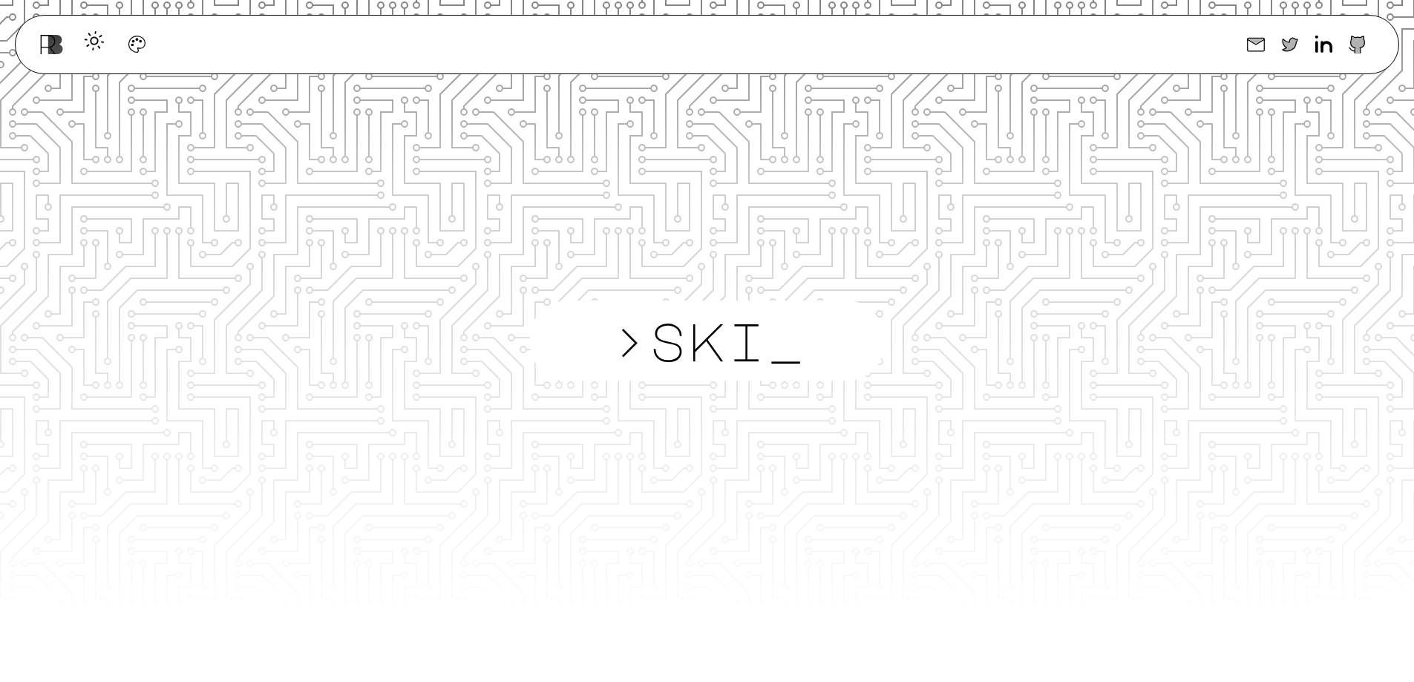
click at [621, 60] on div "Select your theme Contrast mode Reduce motion Socials" at bounding box center [707, 44] width 1384 height 59
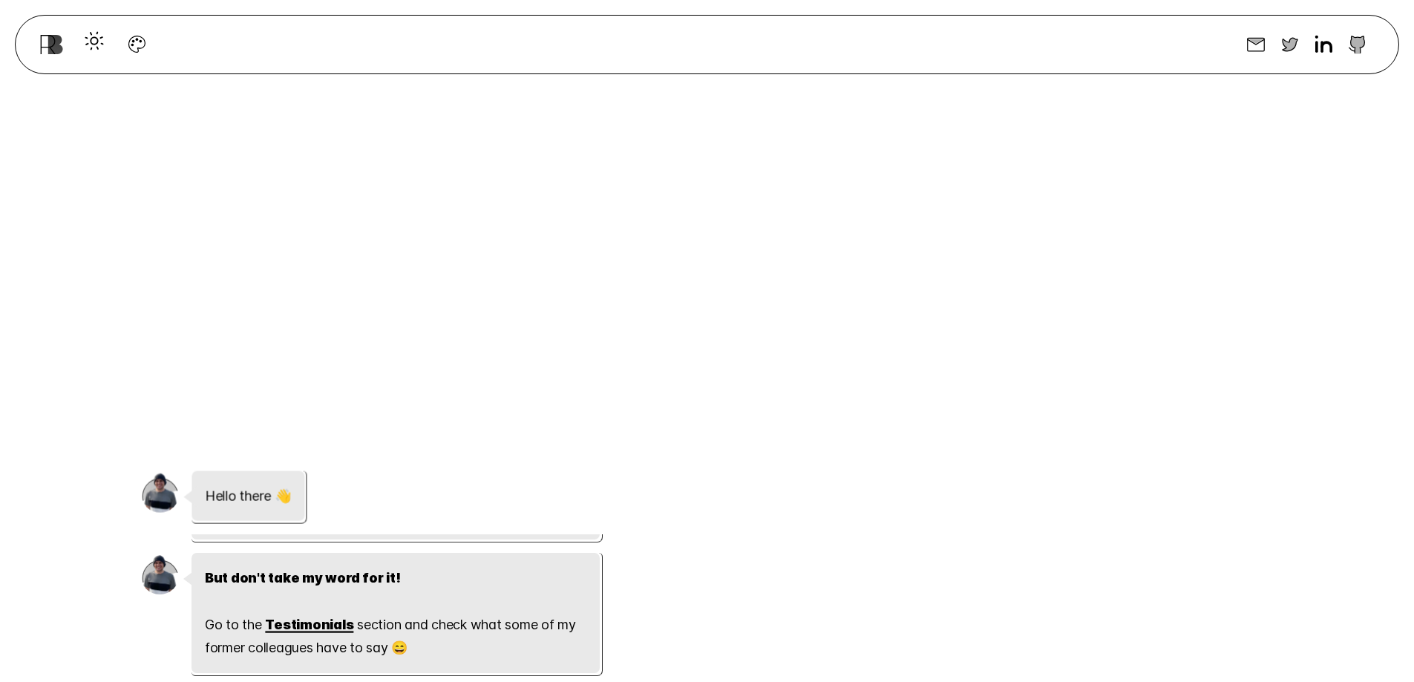
scroll to position [1410, 0]
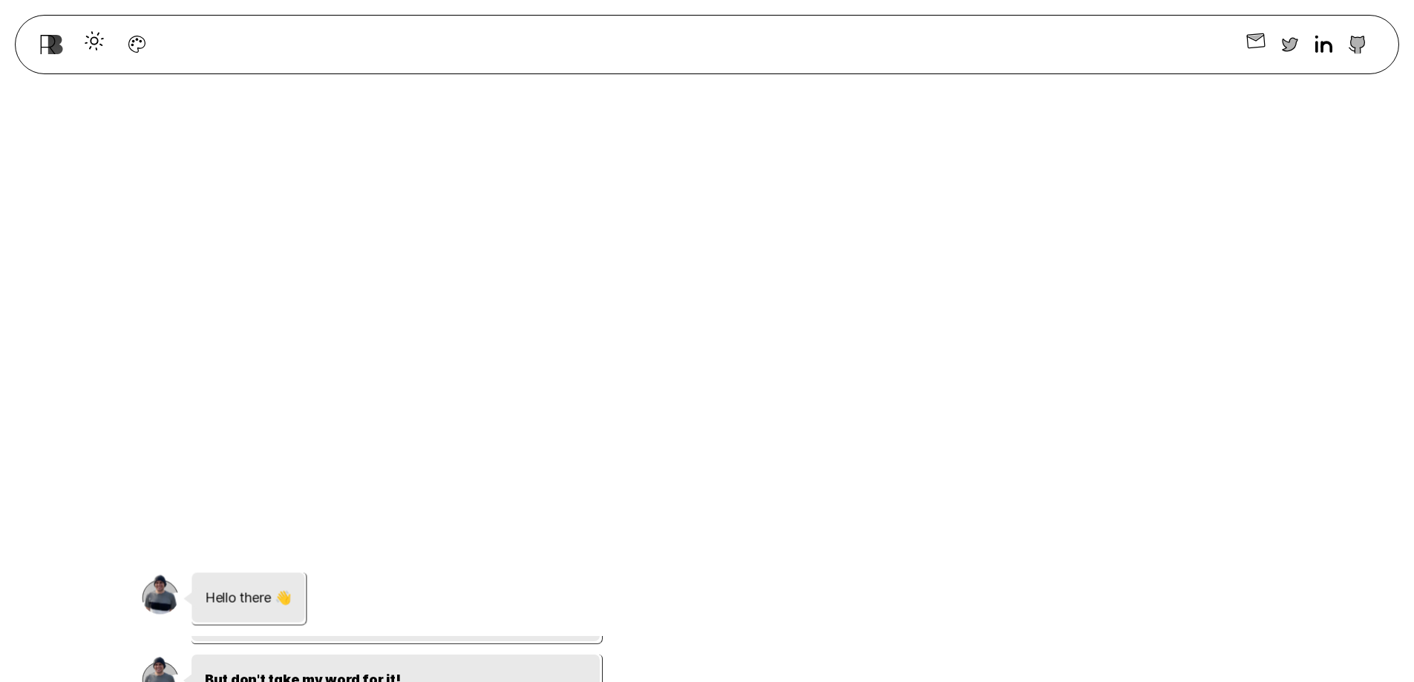
click at [1257, 41] on icon "button" at bounding box center [1256, 41] width 24 height 24
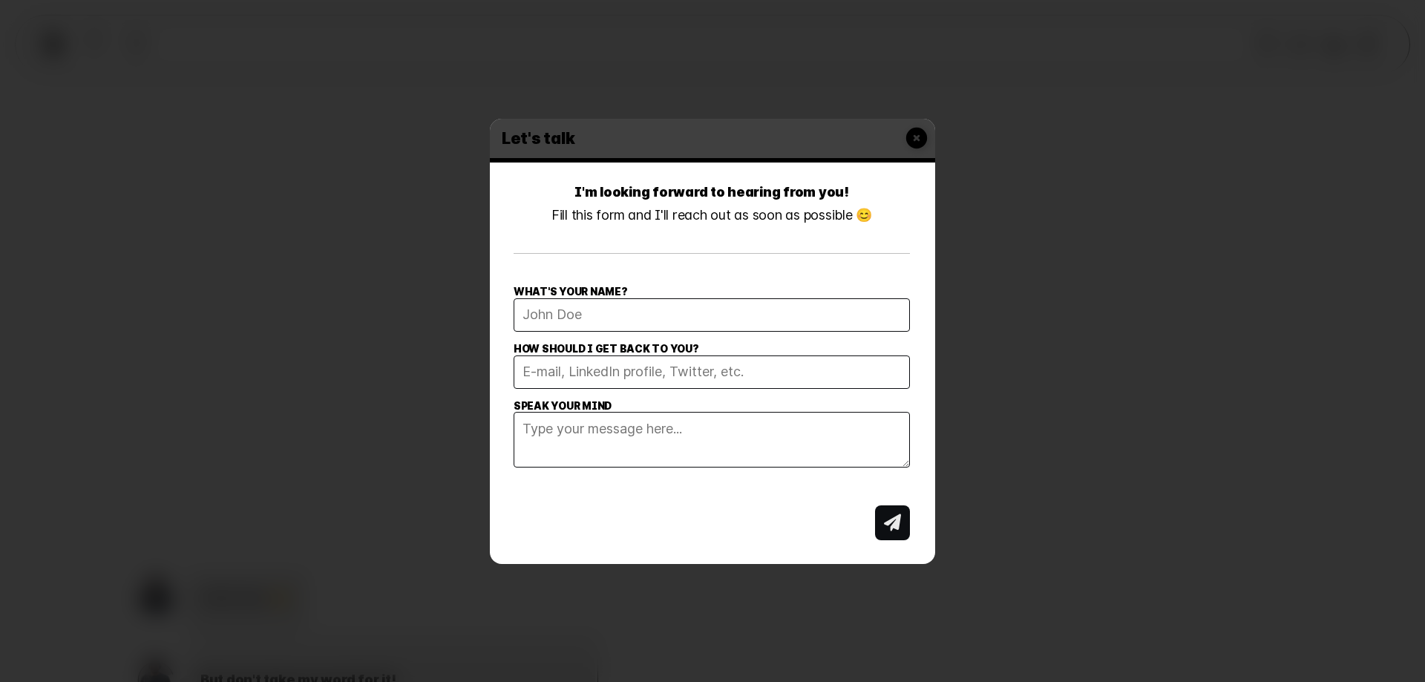
click at [998, 401] on div "Let's talk I'm looking forward to hearing from you! Fill this form and I'll rea…" at bounding box center [712, 341] width 1425 height 682
